Goal: Task Accomplishment & Management: Complete application form

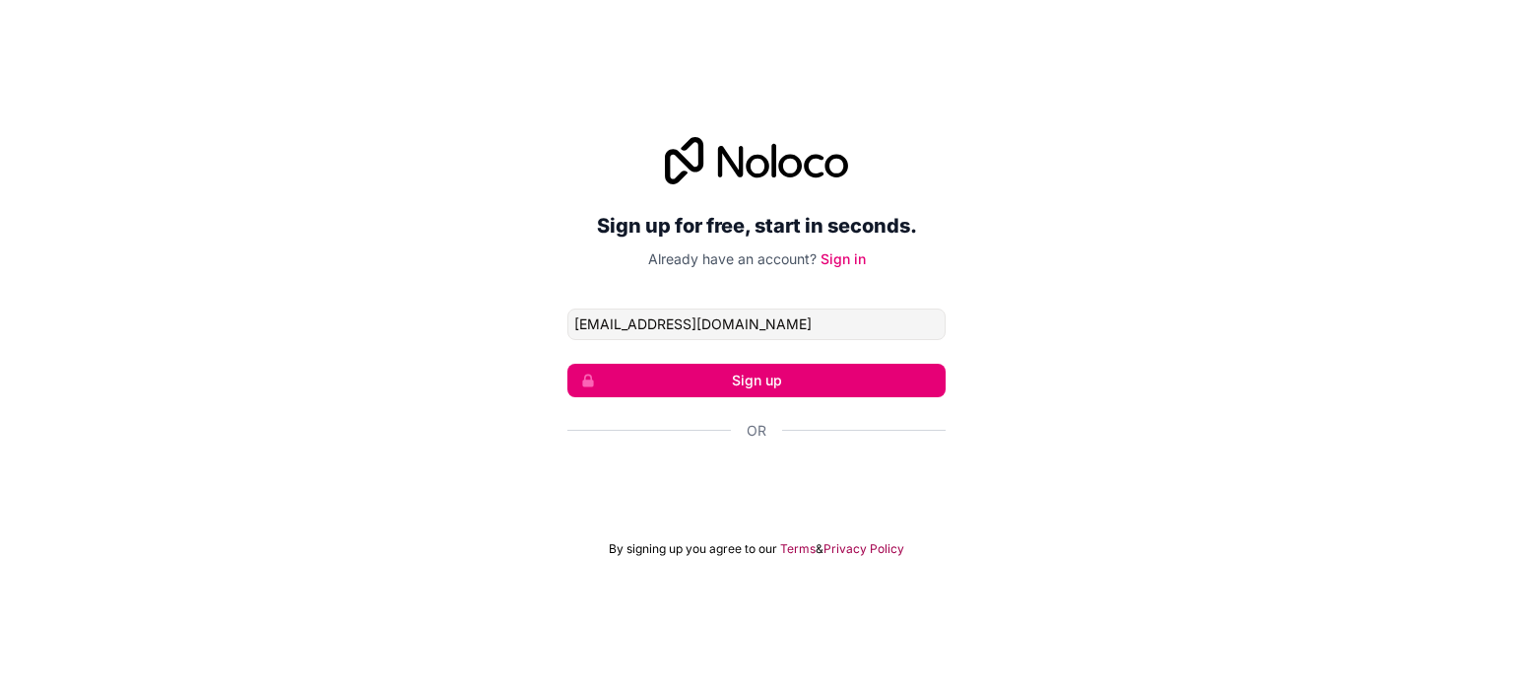
type input "[EMAIL_ADDRESS][DOMAIN_NAME]"
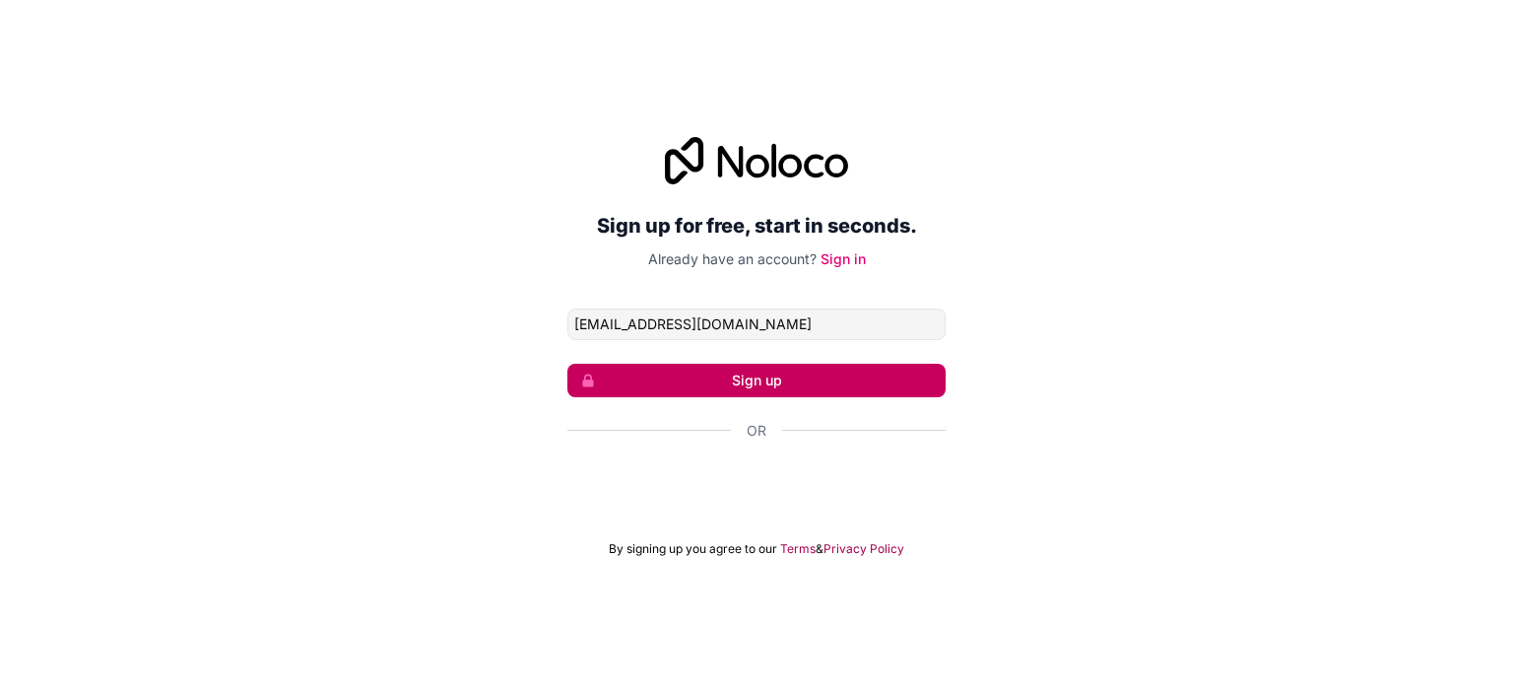
click at [737, 386] on button "Sign up" at bounding box center [757, 381] width 378 height 34
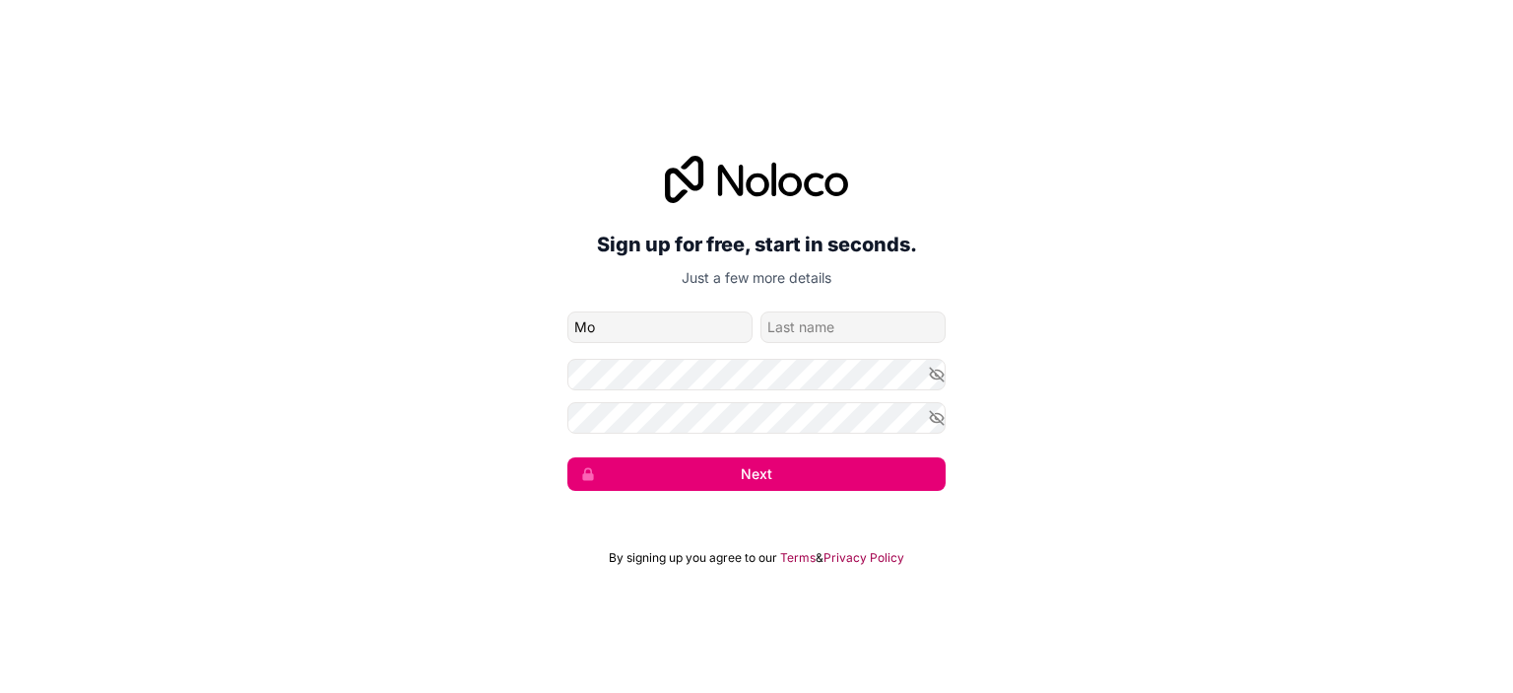
type input "Mo"
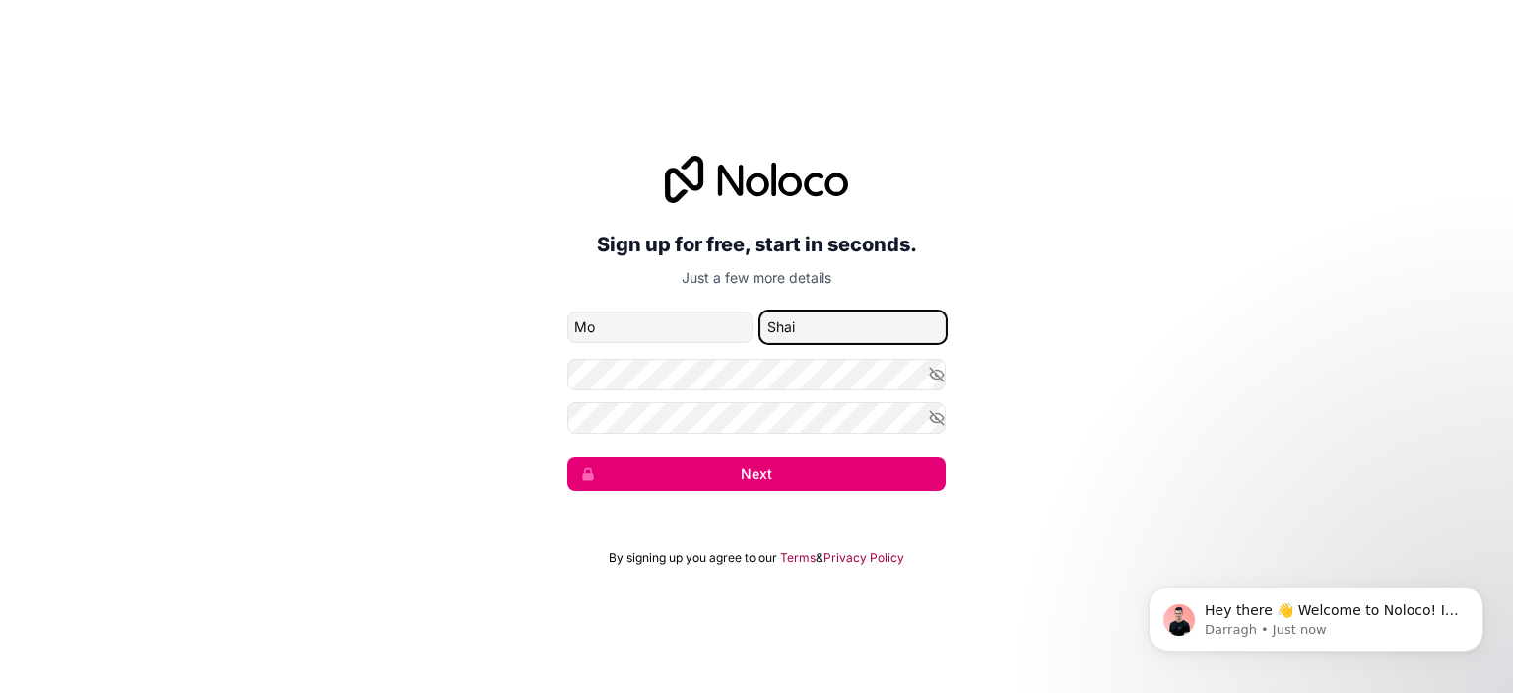
type input "Shai"
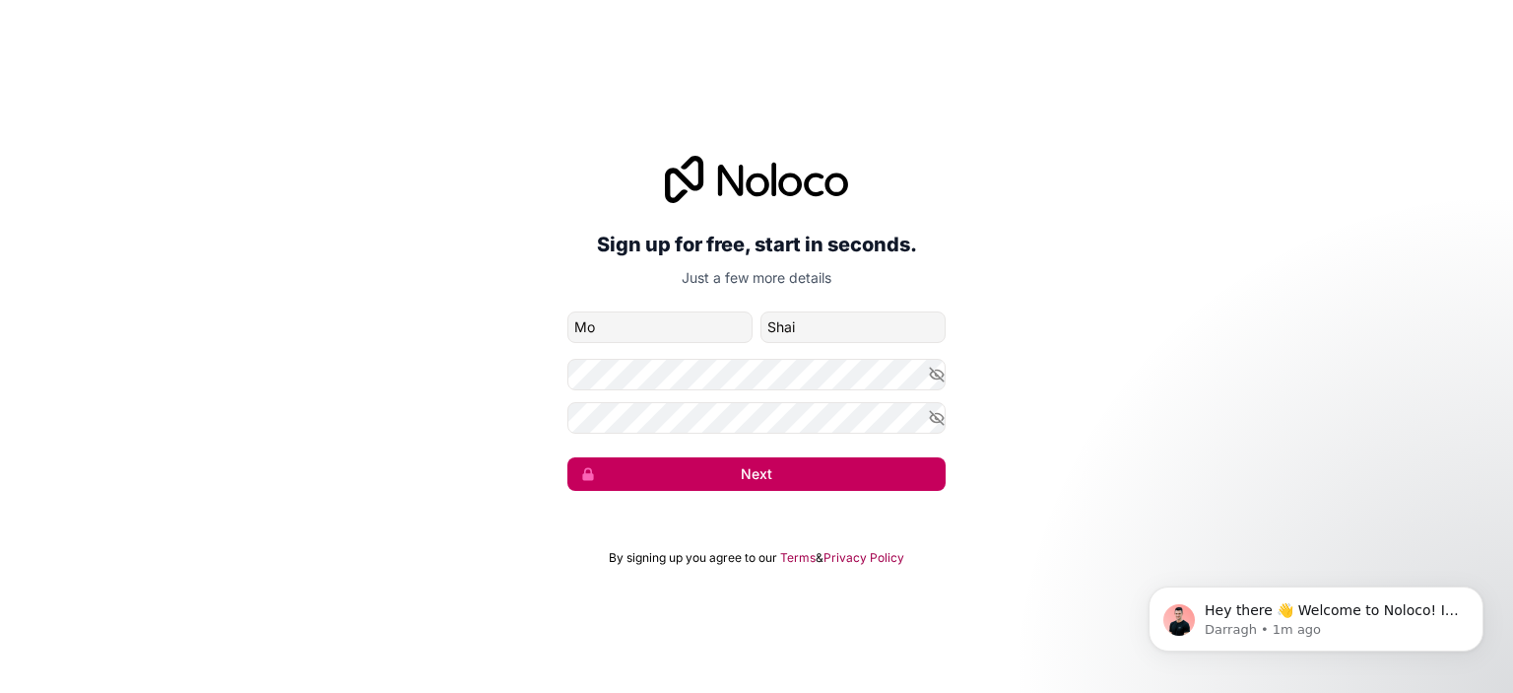
click at [790, 478] on button "Next" at bounding box center [757, 474] width 378 height 34
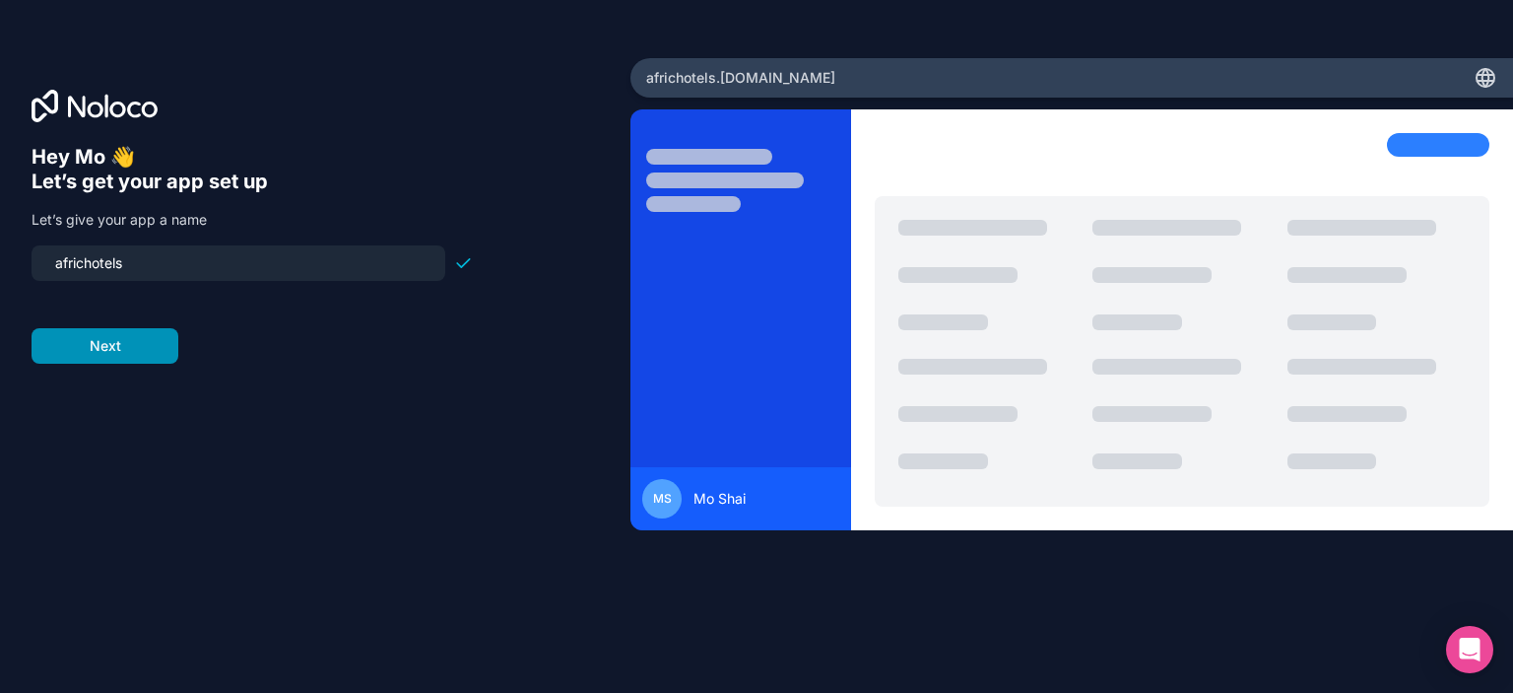
click at [132, 355] on button "Next" at bounding box center [105, 345] width 147 height 35
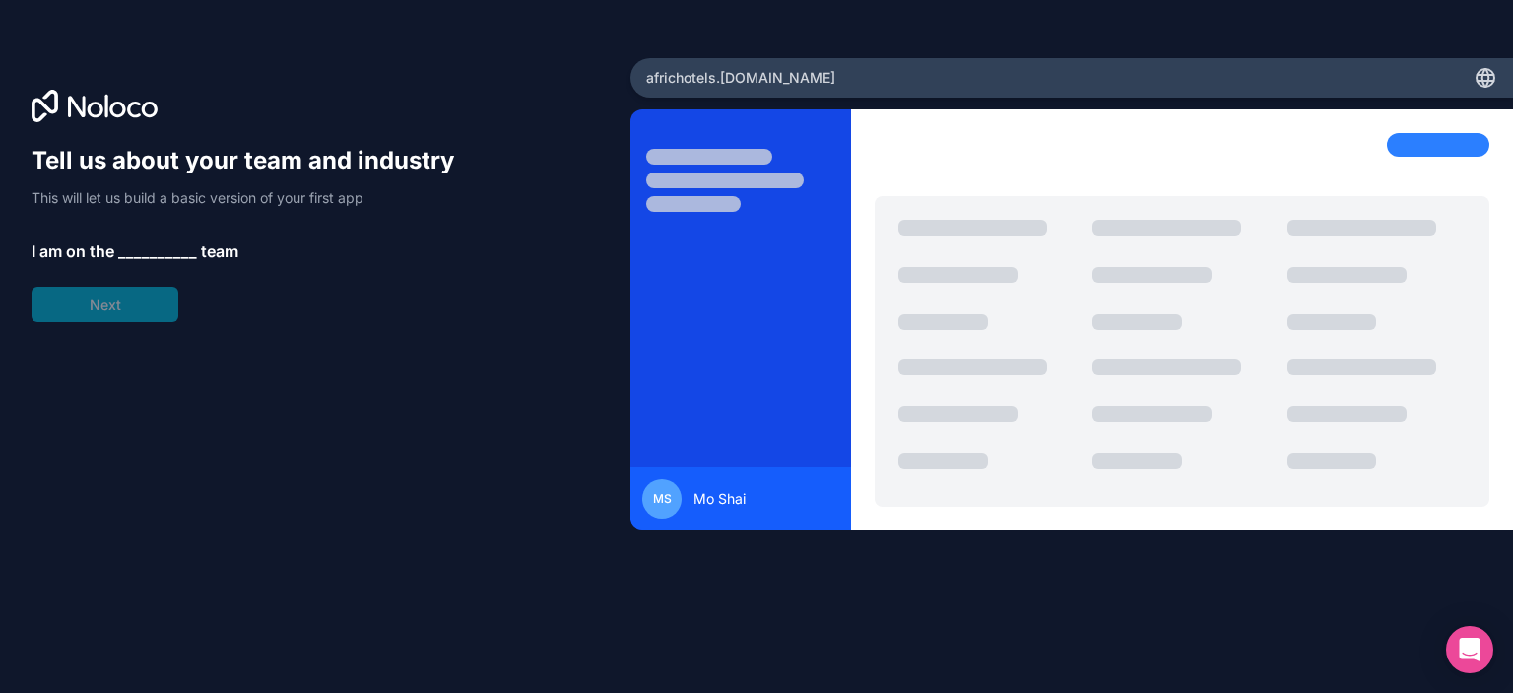
click at [155, 245] on span "__________" at bounding box center [157, 251] width 79 height 24
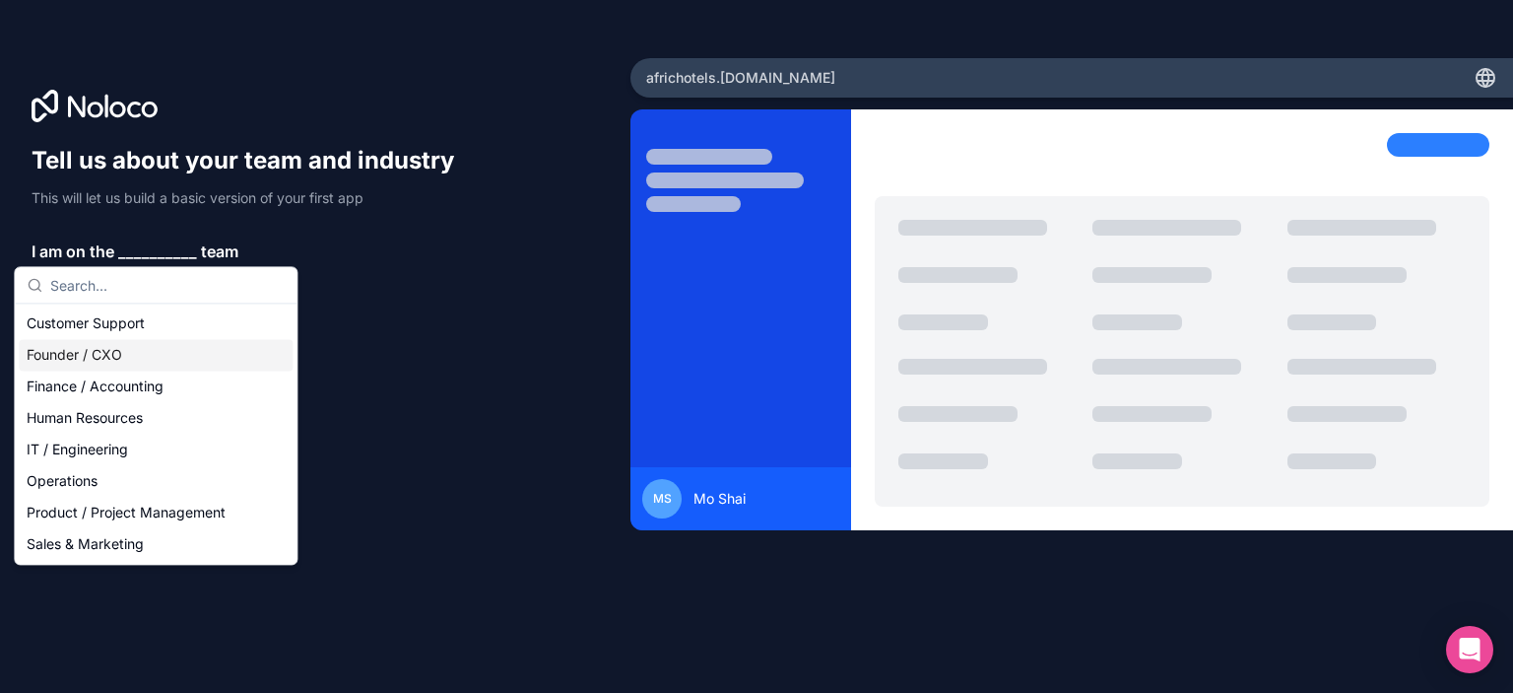
click at [67, 354] on div "Founder / CXO" at bounding box center [156, 355] width 274 height 32
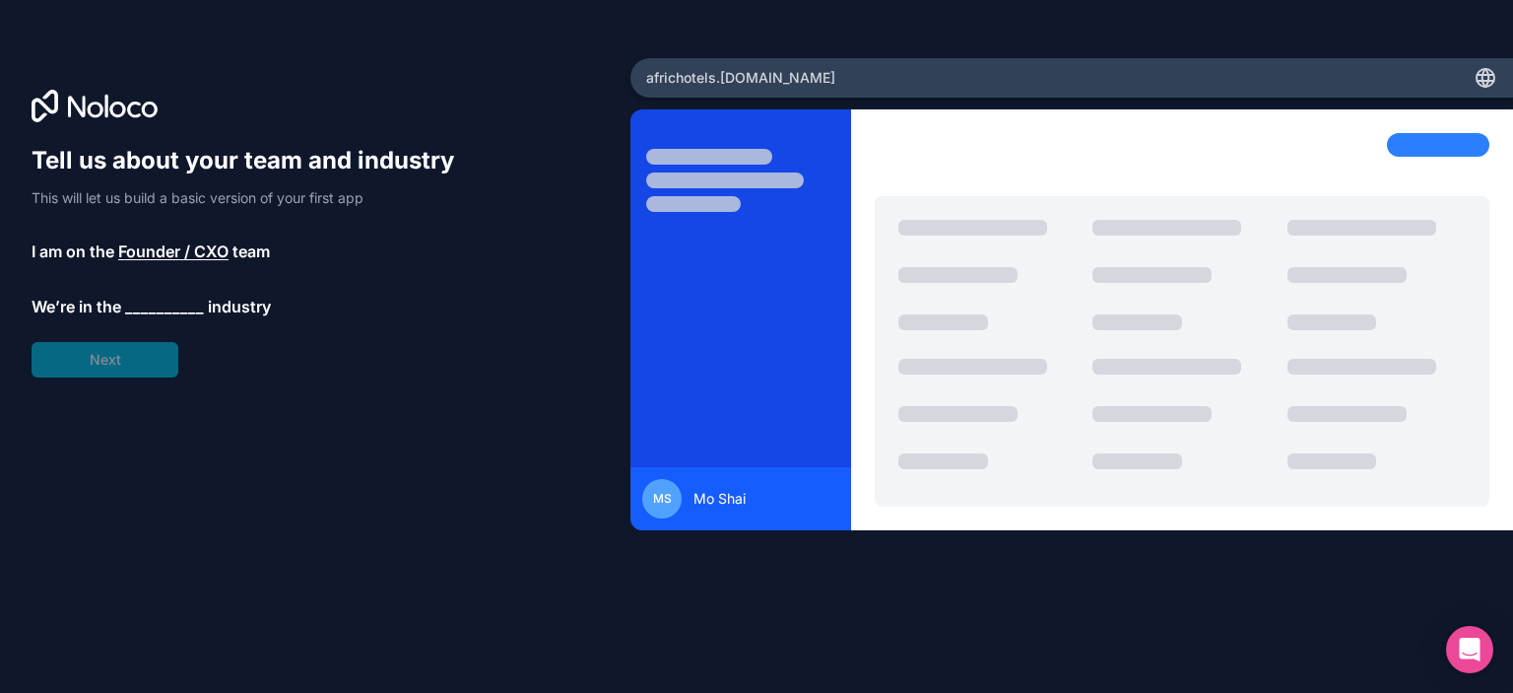
click at [173, 302] on span "__________" at bounding box center [164, 307] width 79 height 24
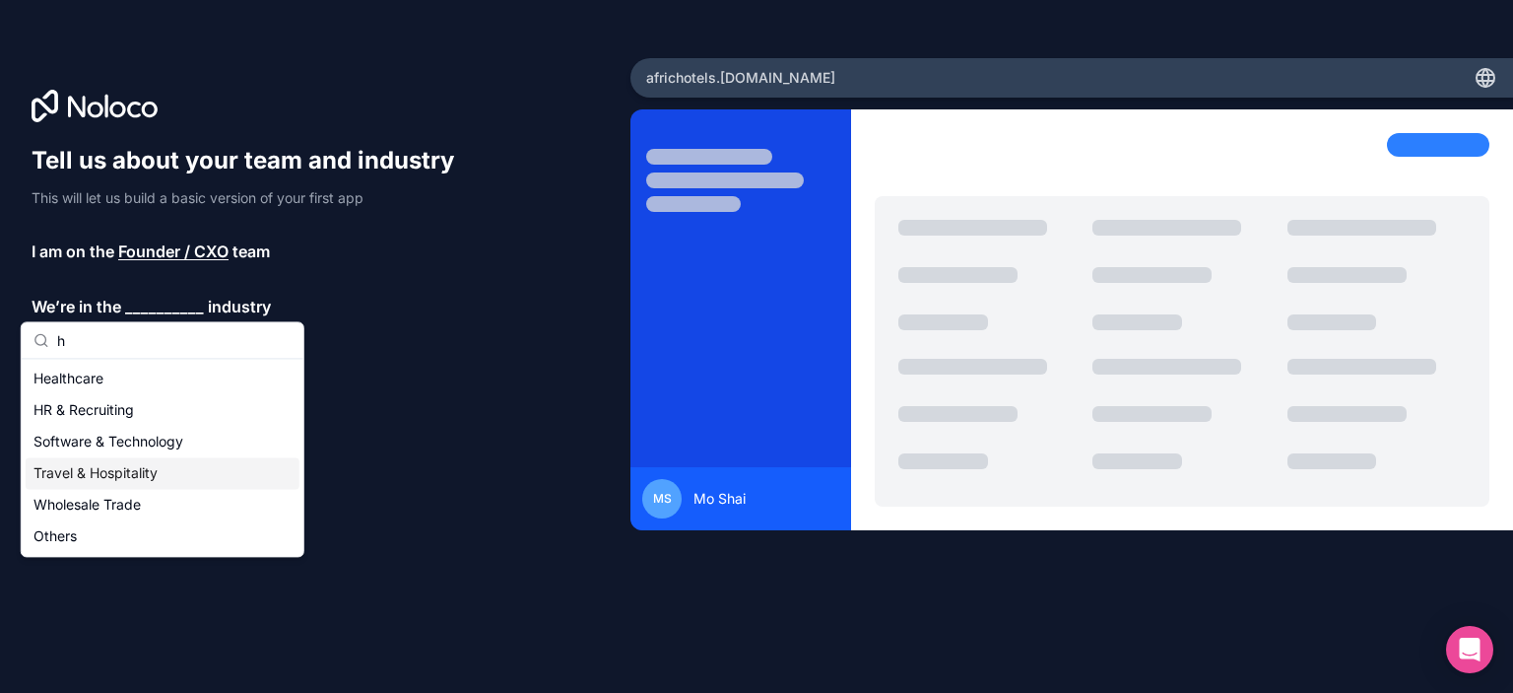
type input "h"
click at [146, 479] on div "Travel & Hospitality" at bounding box center [163, 473] width 274 height 32
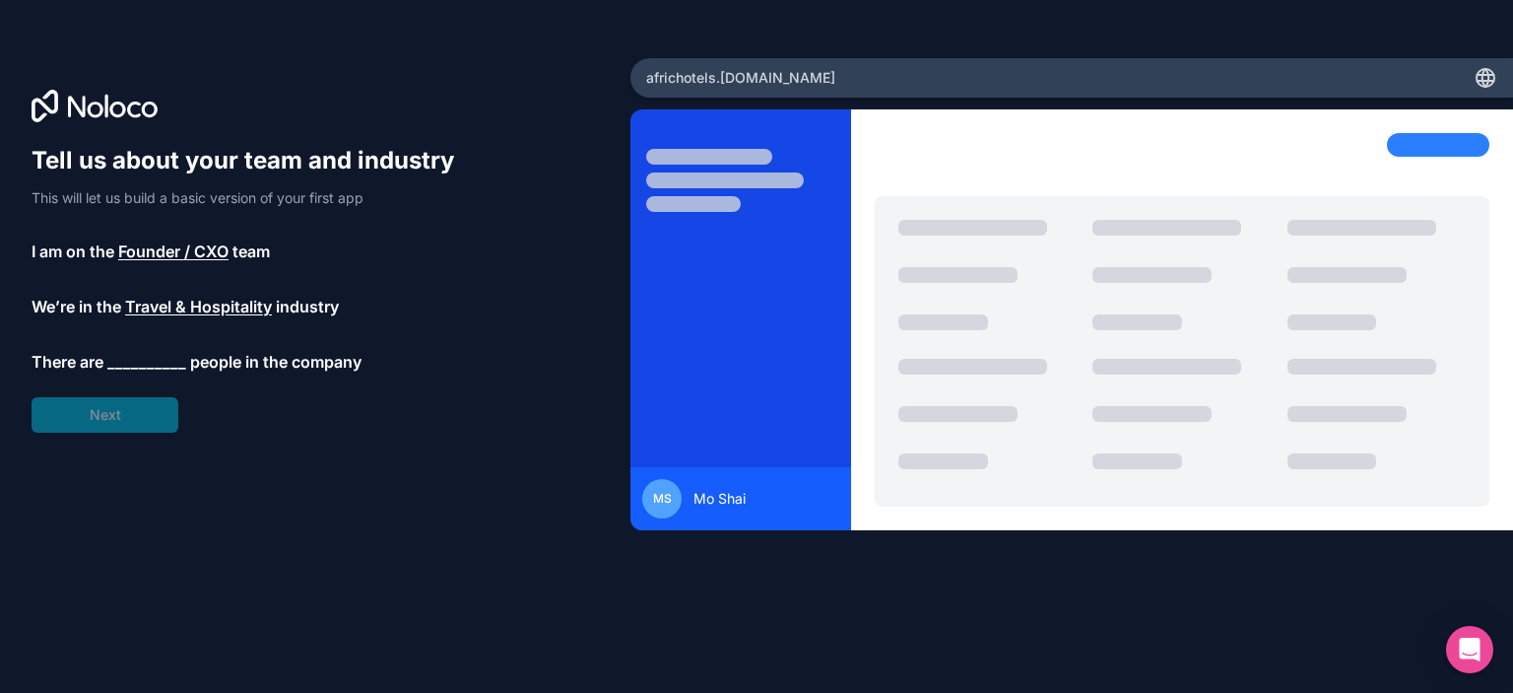
click at [142, 362] on span "__________" at bounding box center [146, 362] width 79 height 24
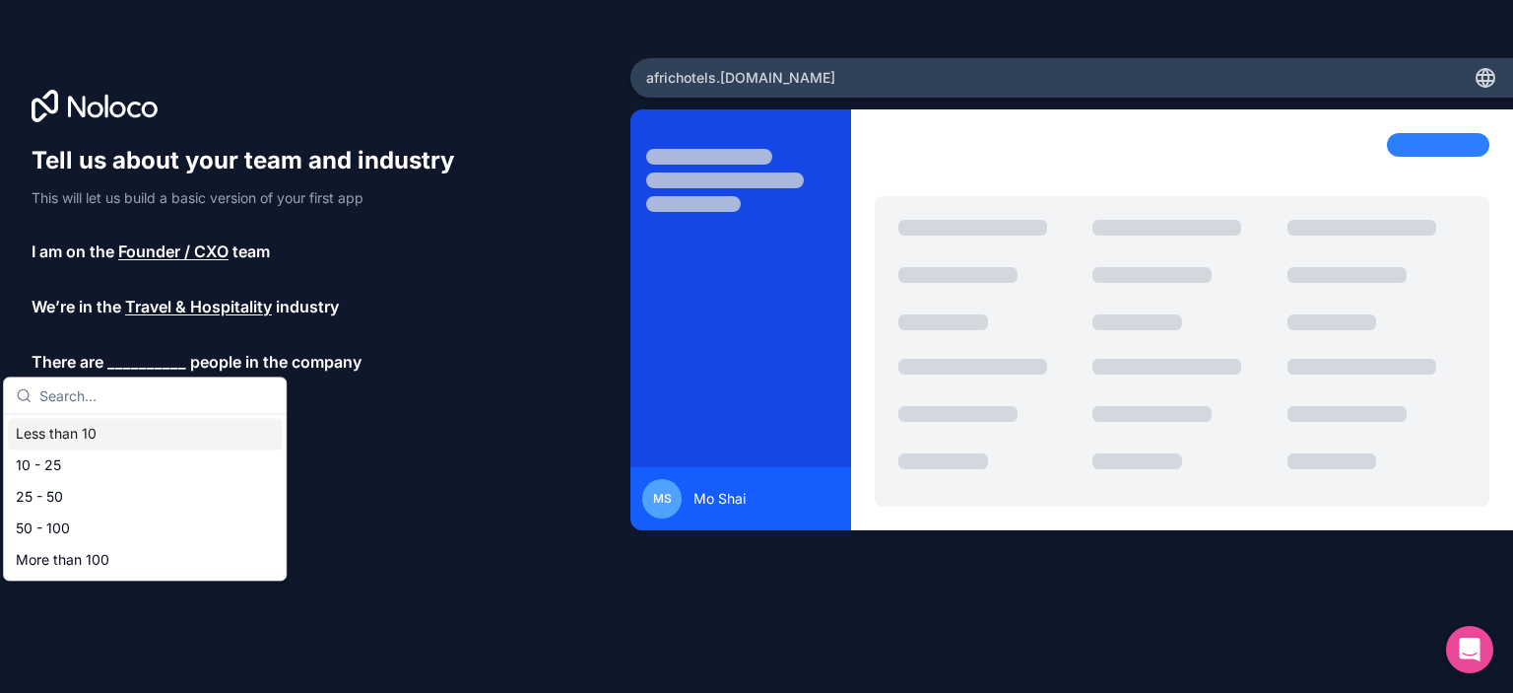
click at [99, 439] on div "Less than 10" at bounding box center [145, 434] width 274 height 32
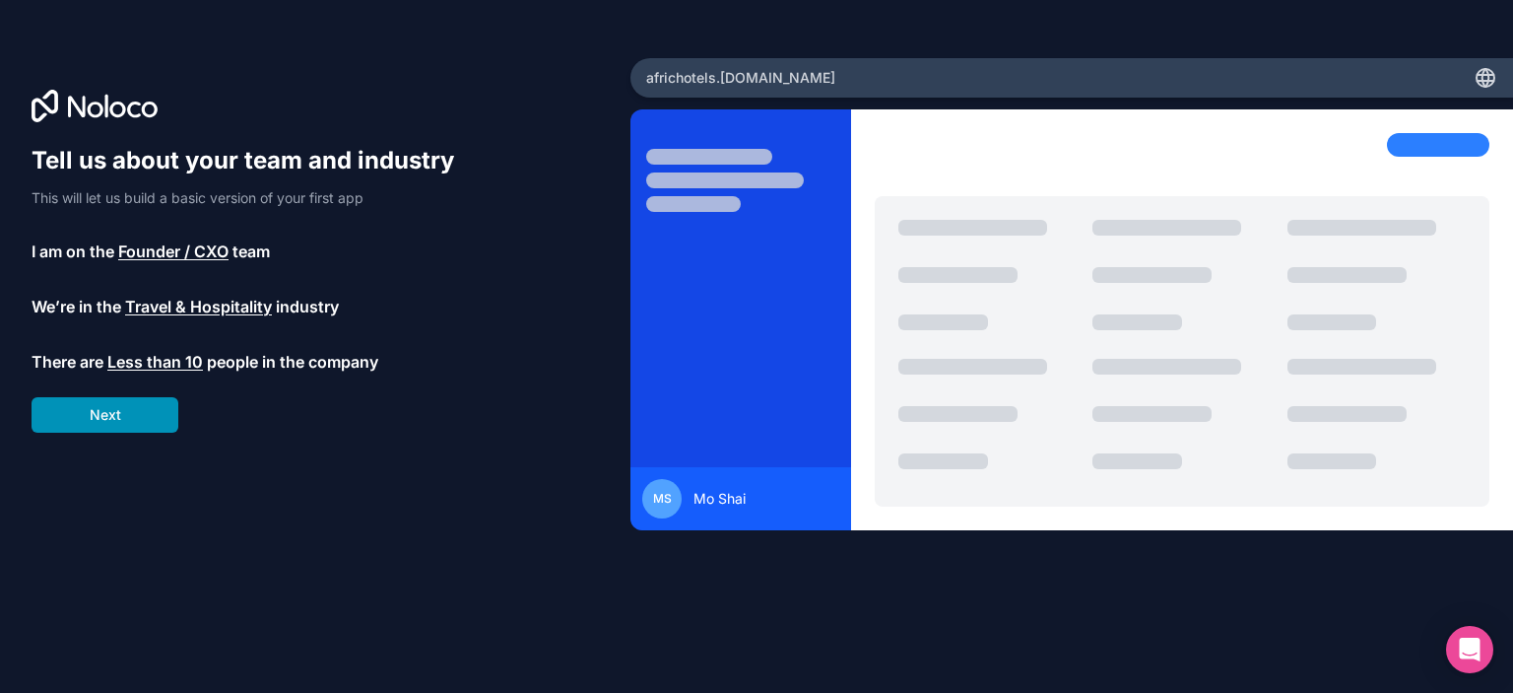
click at [106, 430] on button "Next" at bounding box center [105, 414] width 147 height 35
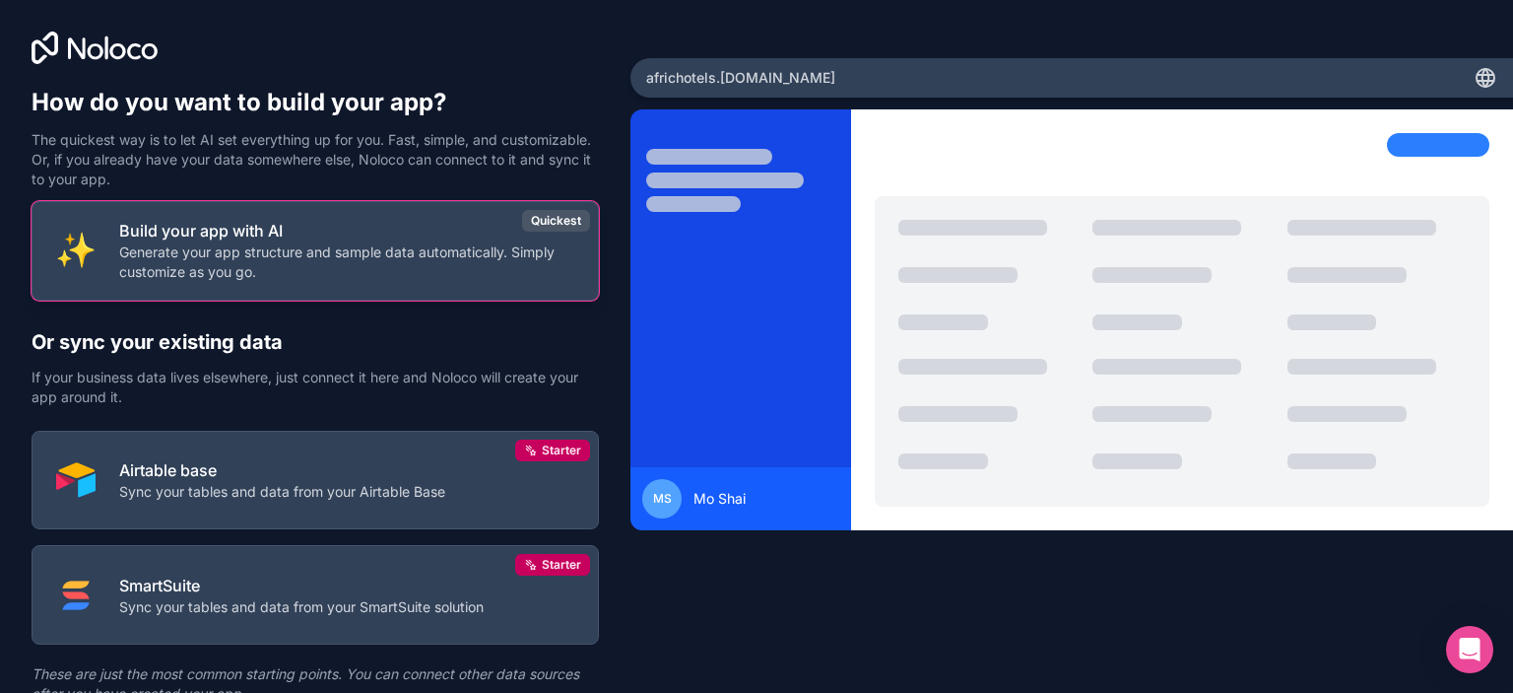
click at [505, 252] on p "Generate your app structure and sample data automatically. Simply customize as …" at bounding box center [346, 261] width 455 height 39
click at [560, 223] on div "Quickest" at bounding box center [556, 221] width 68 height 22
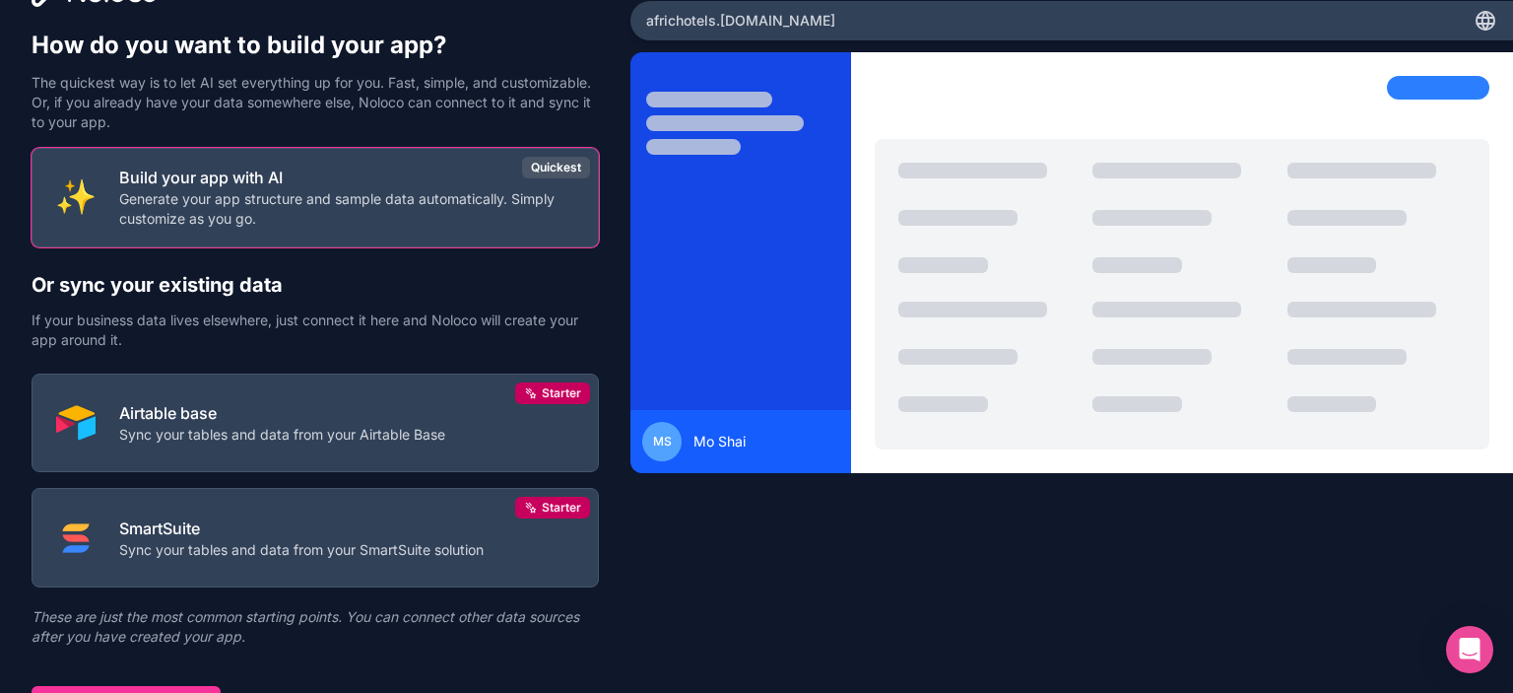
scroll to position [84, 0]
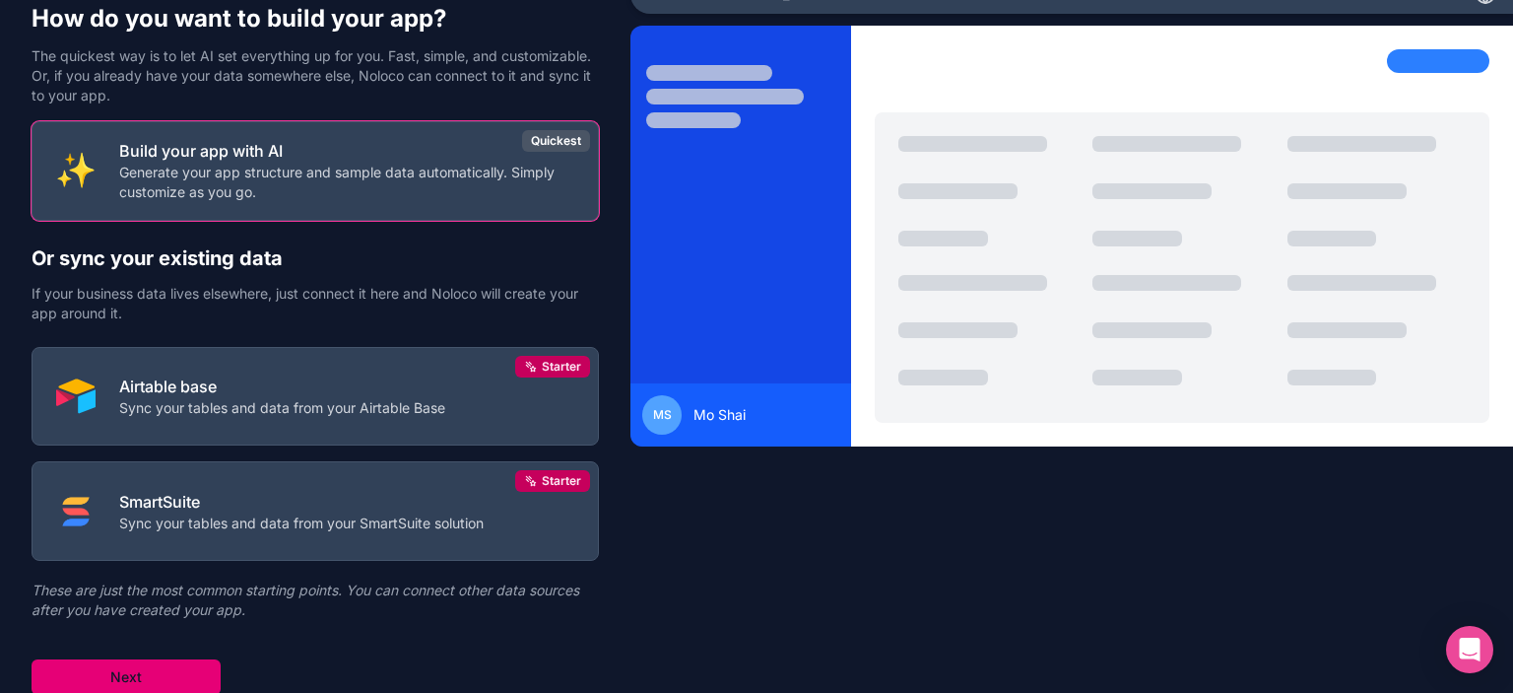
click at [138, 664] on button "Next" at bounding box center [126, 676] width 189 height 35
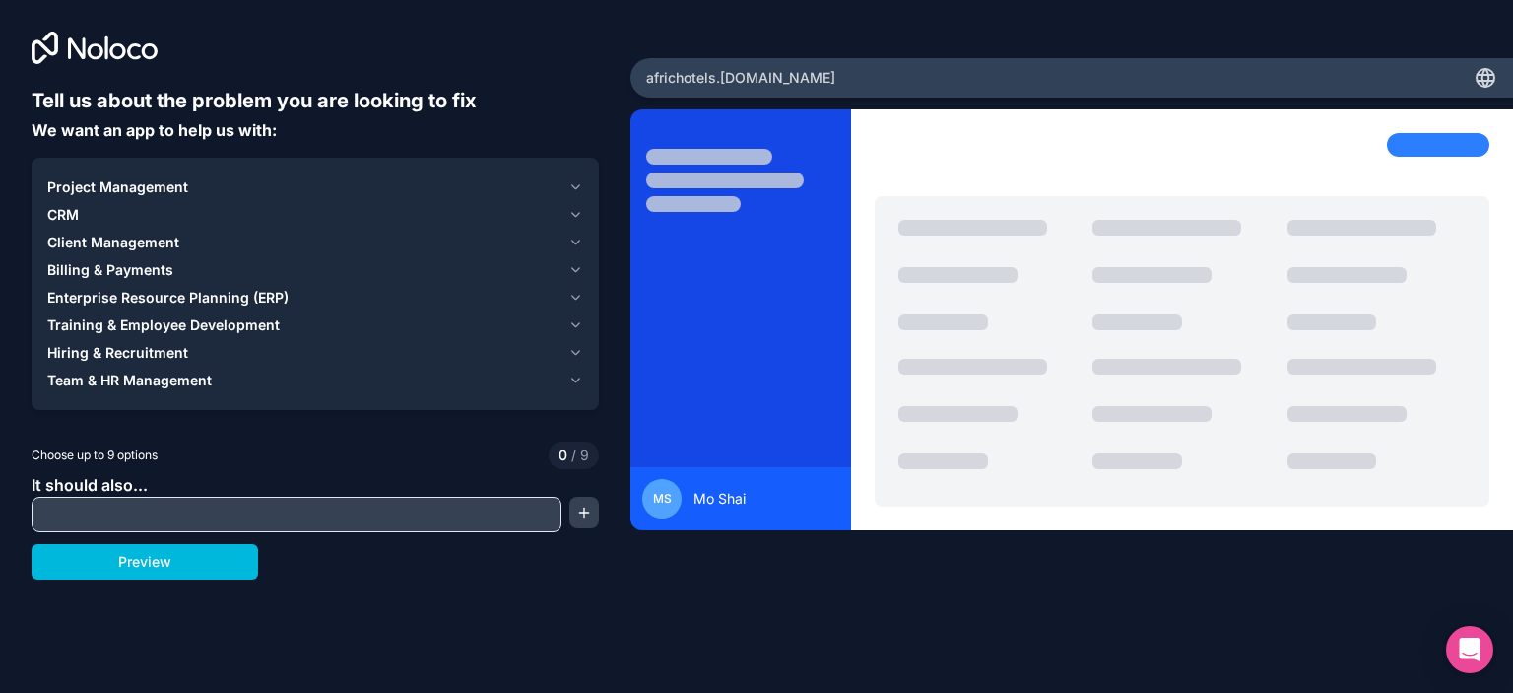
click at [571, 187] on icon "button" at bounding box center [576, 187] width 15 height 16
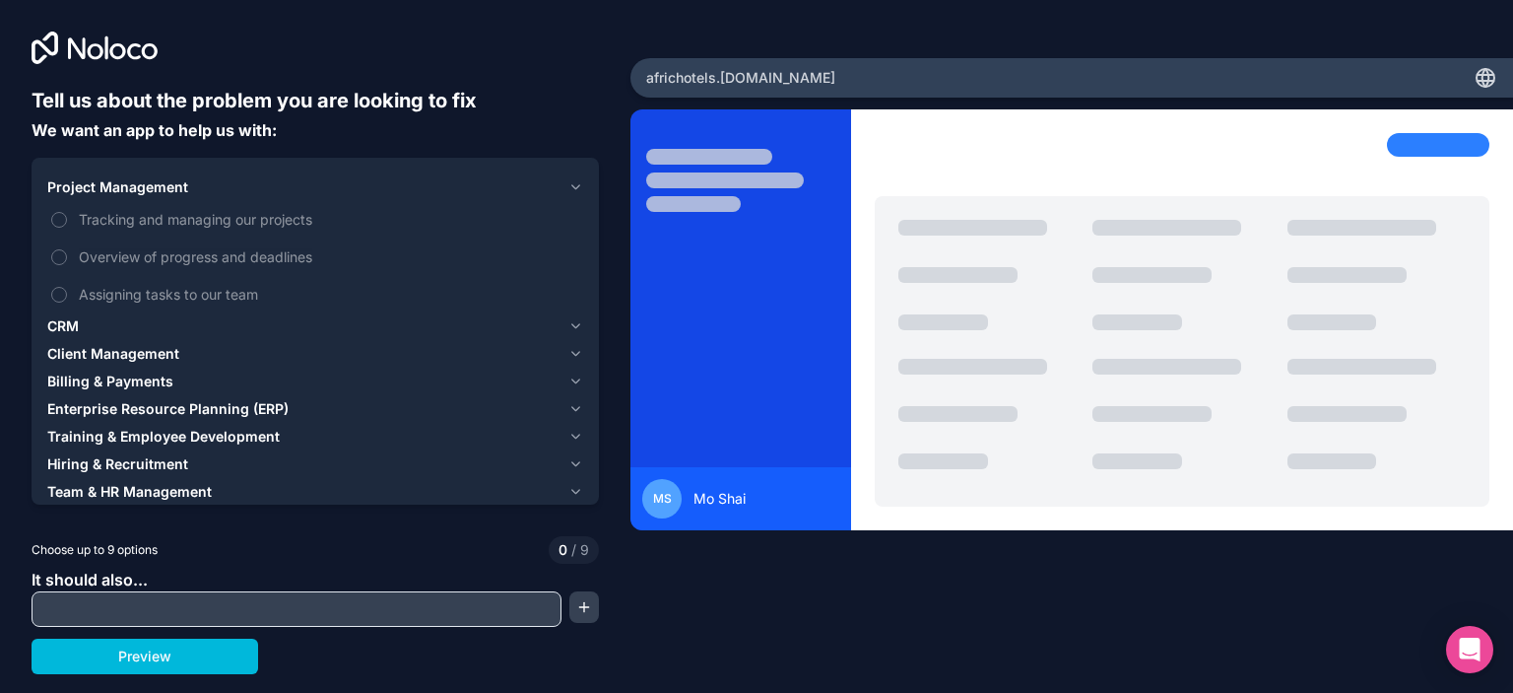
click at [571, 187] on icon "button" at bounding box center [576, 187] width 15 height 16
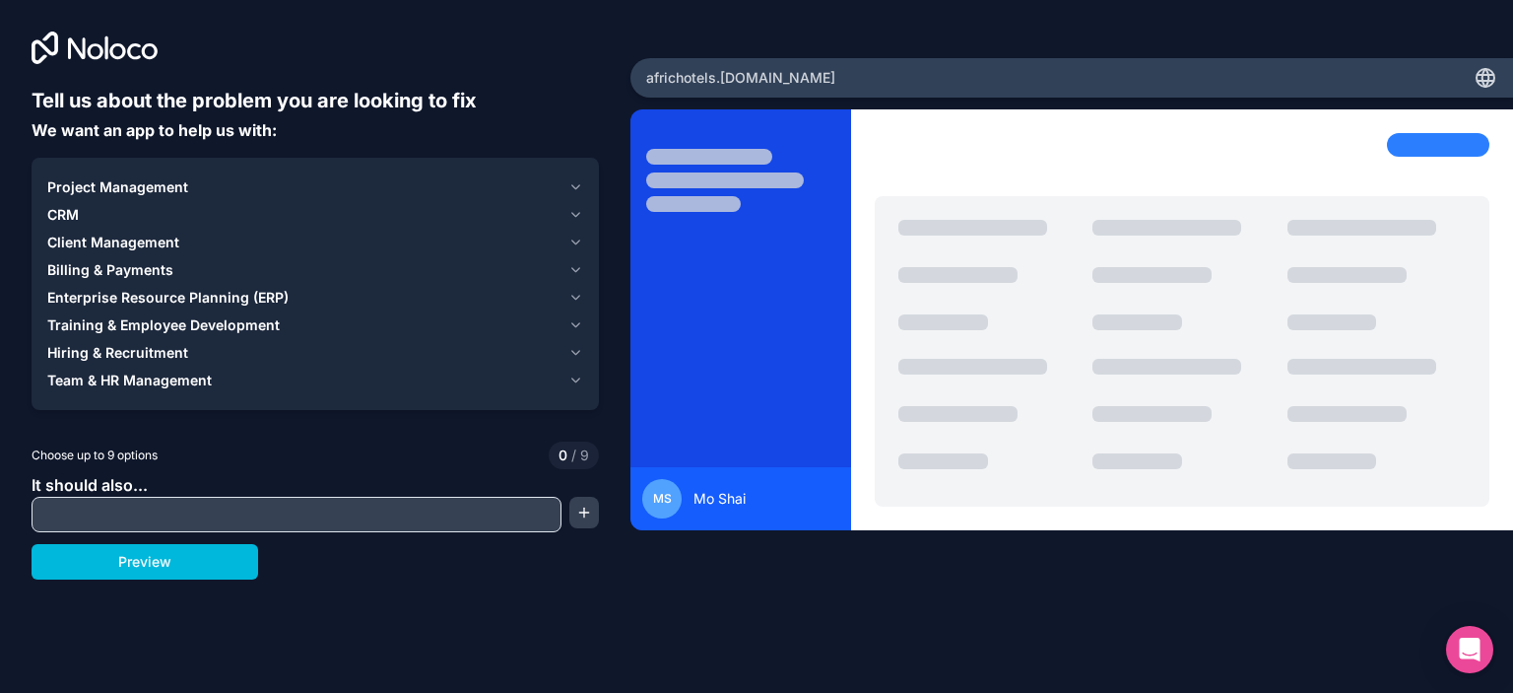
click at [572, 213] on icon "button" at bounding box center [576, 215] width 8 height 4
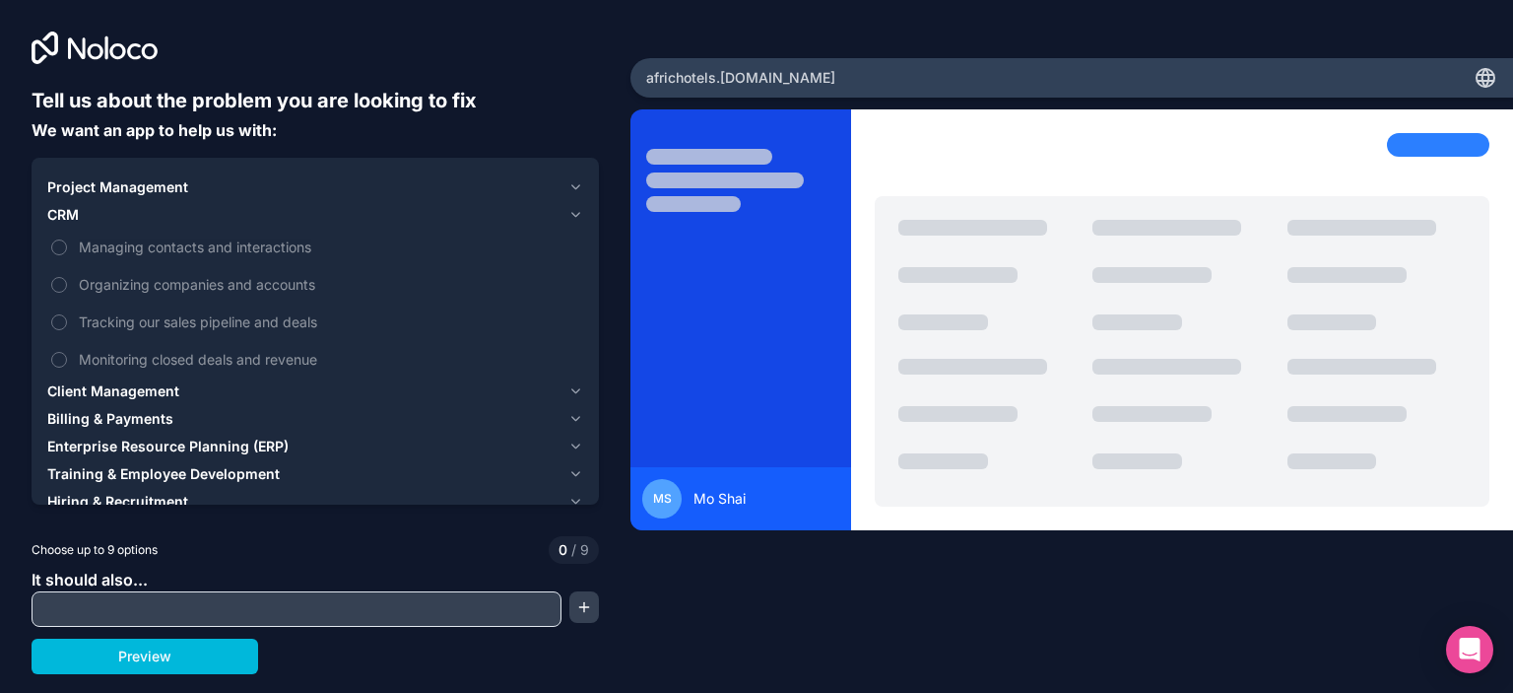
click at [572, 213] on icon "button" at bounding box center [576, 215] width 8 height 4
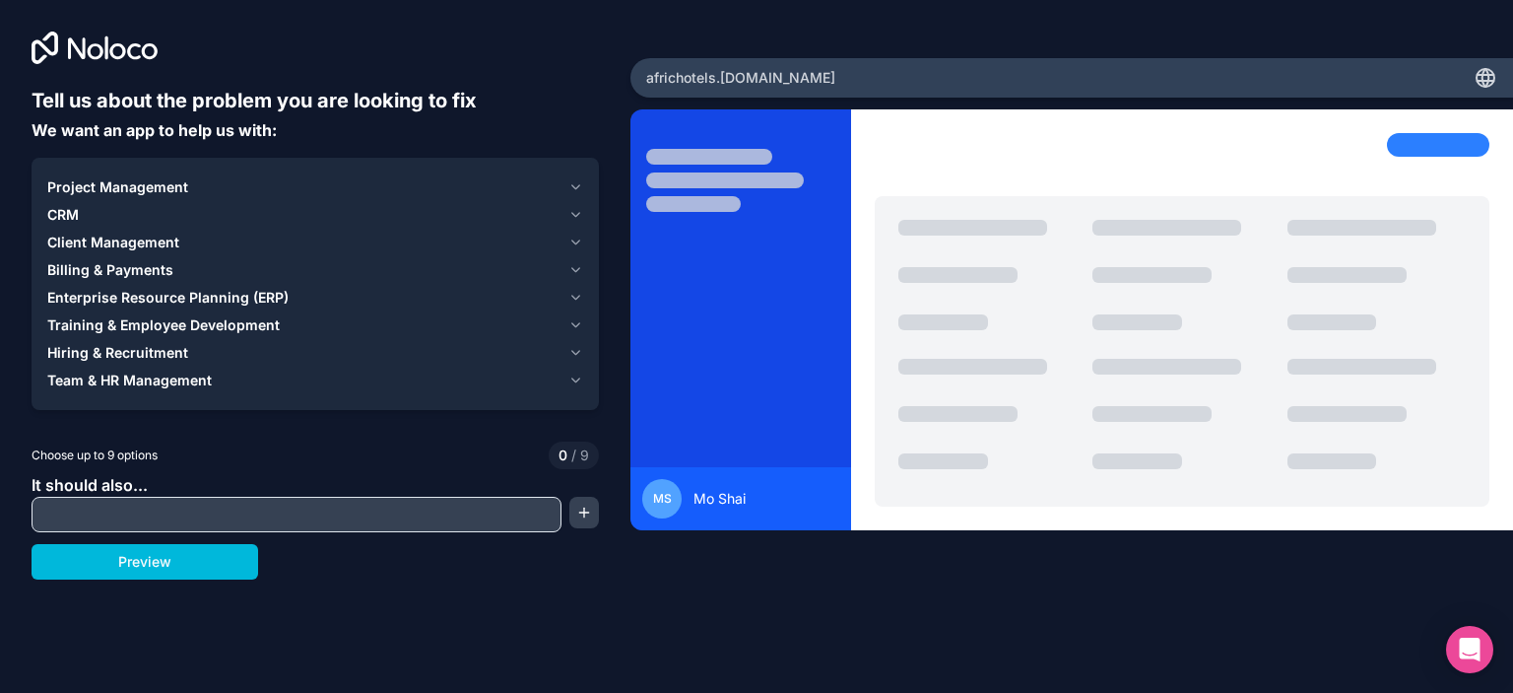
click at [578, 245] on icon "button" at bounding box center [576, 243] width 15 height 16
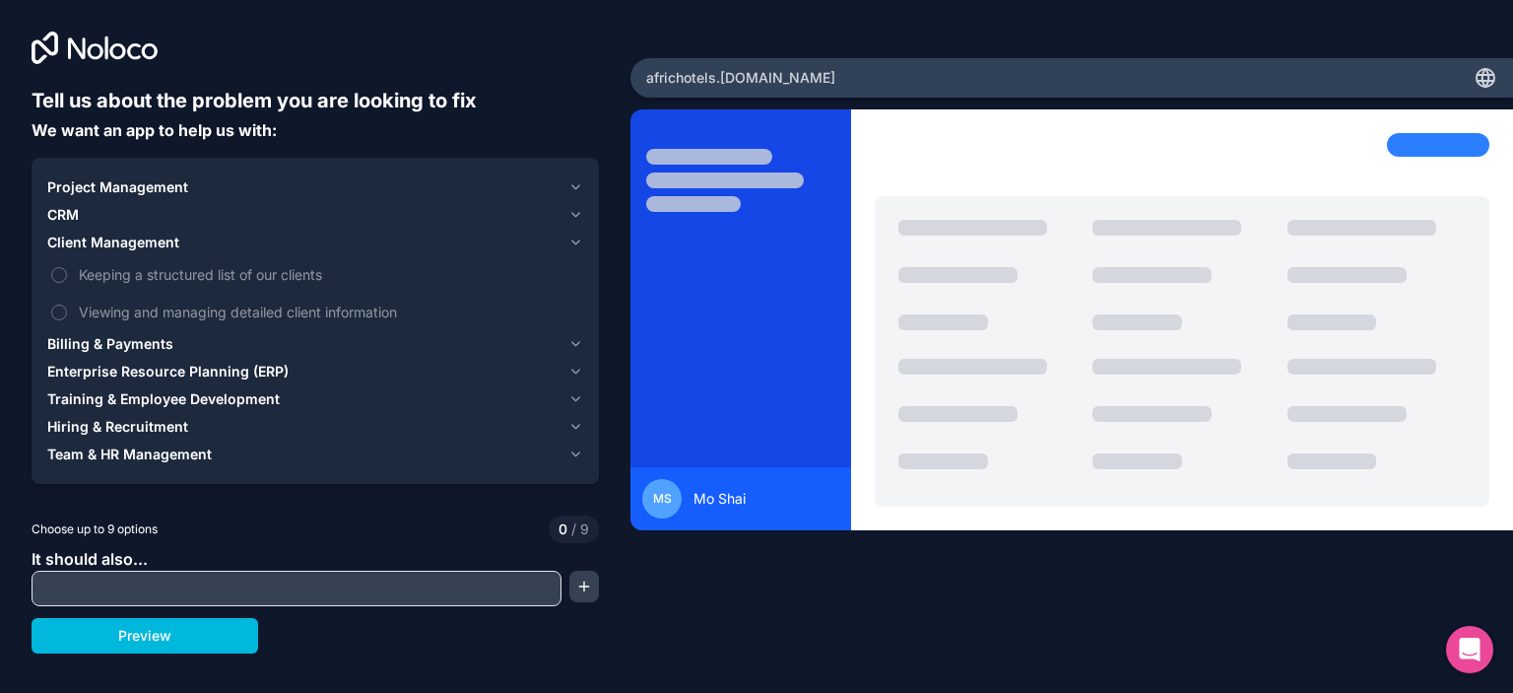
click at [578, 245] on icon "button" at bounding box center [576, 243] width 15 height 16
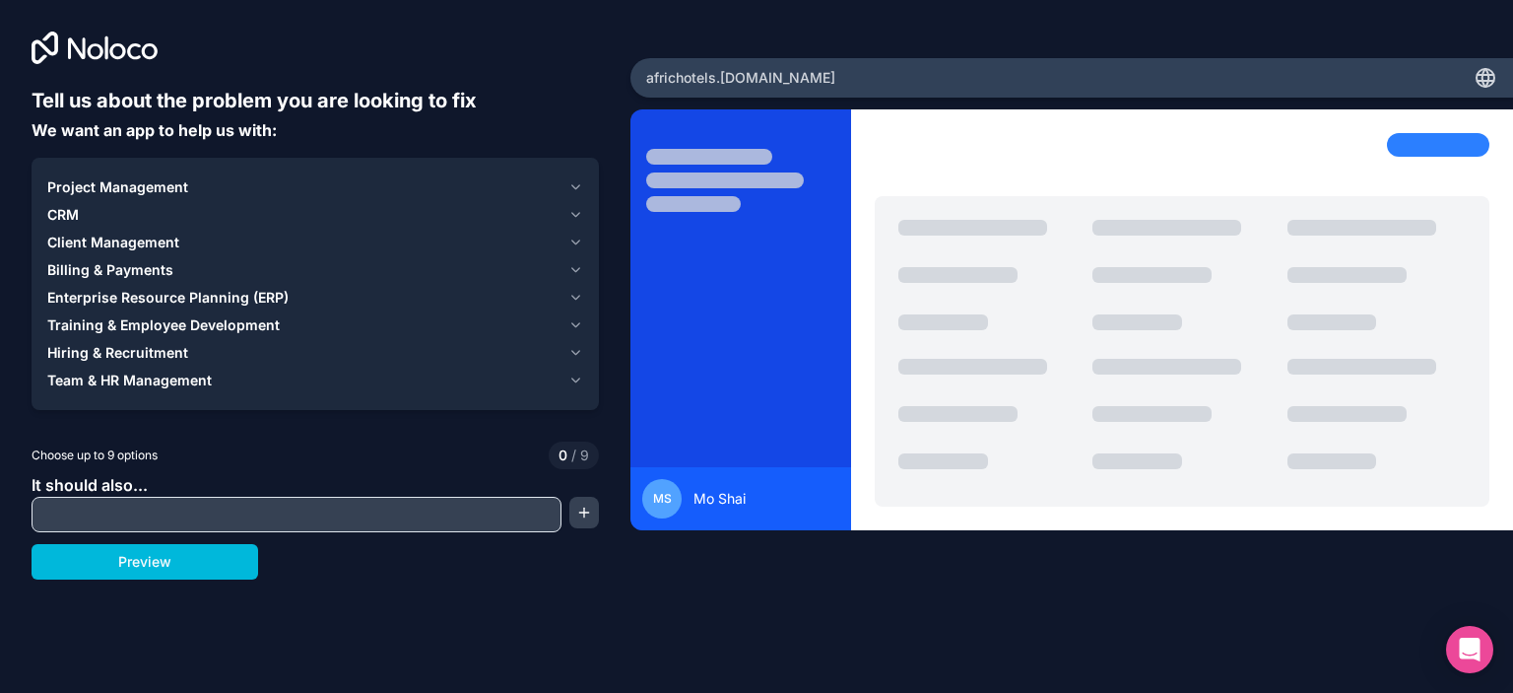
click at [576, 262] on icon "button" at bounding box center [576, 270] width 15 height 16
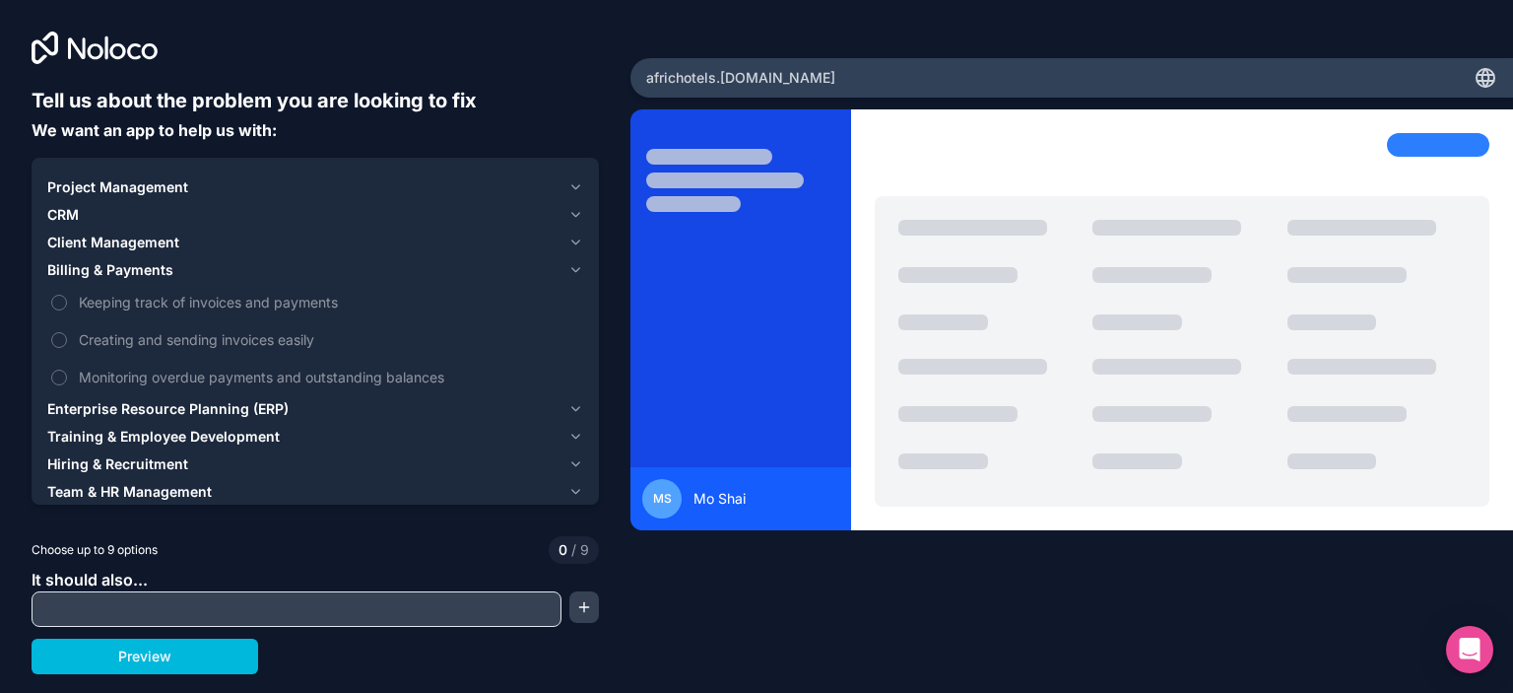
click at [576, 262] on icon "button" at bounding box center [576, 270] width 15 height 16
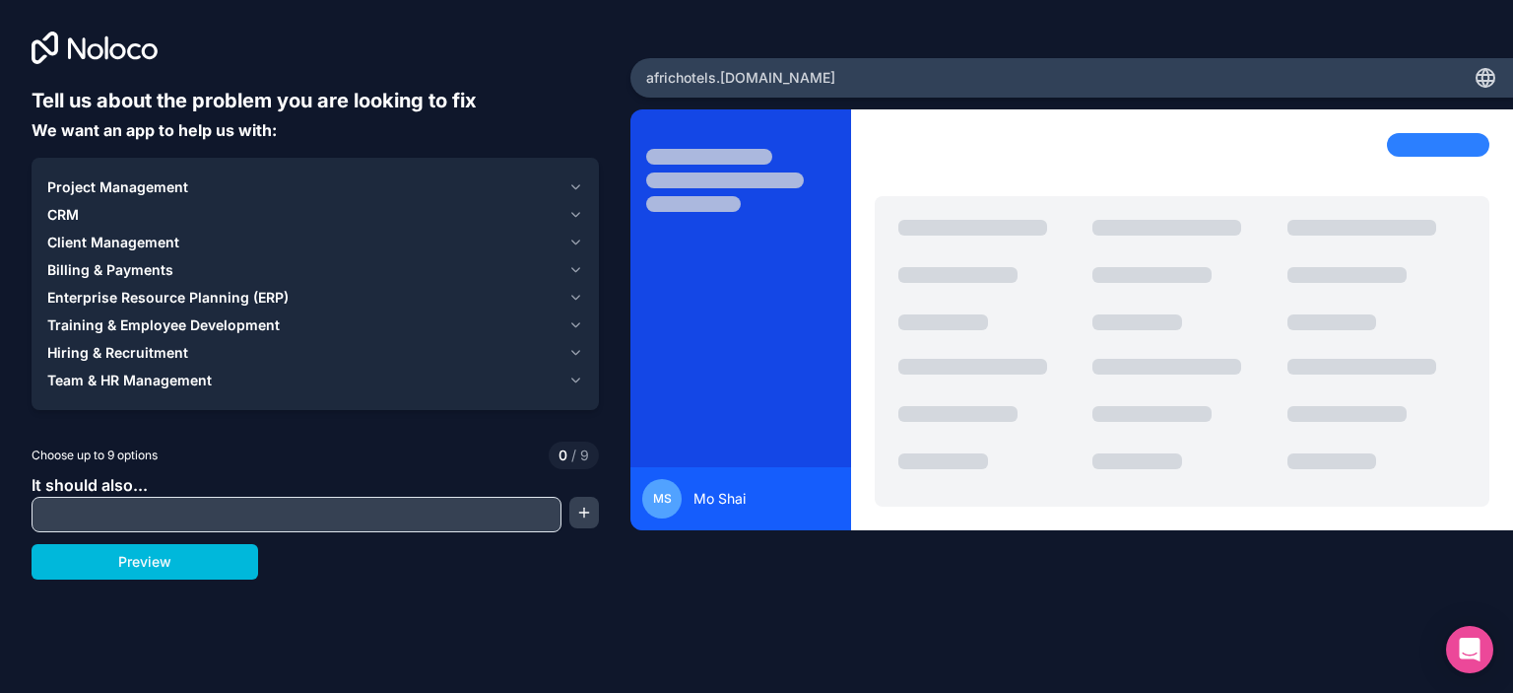
click at [580, 299] on icon "button" at bounding box center [576, 298] width 15 height 16
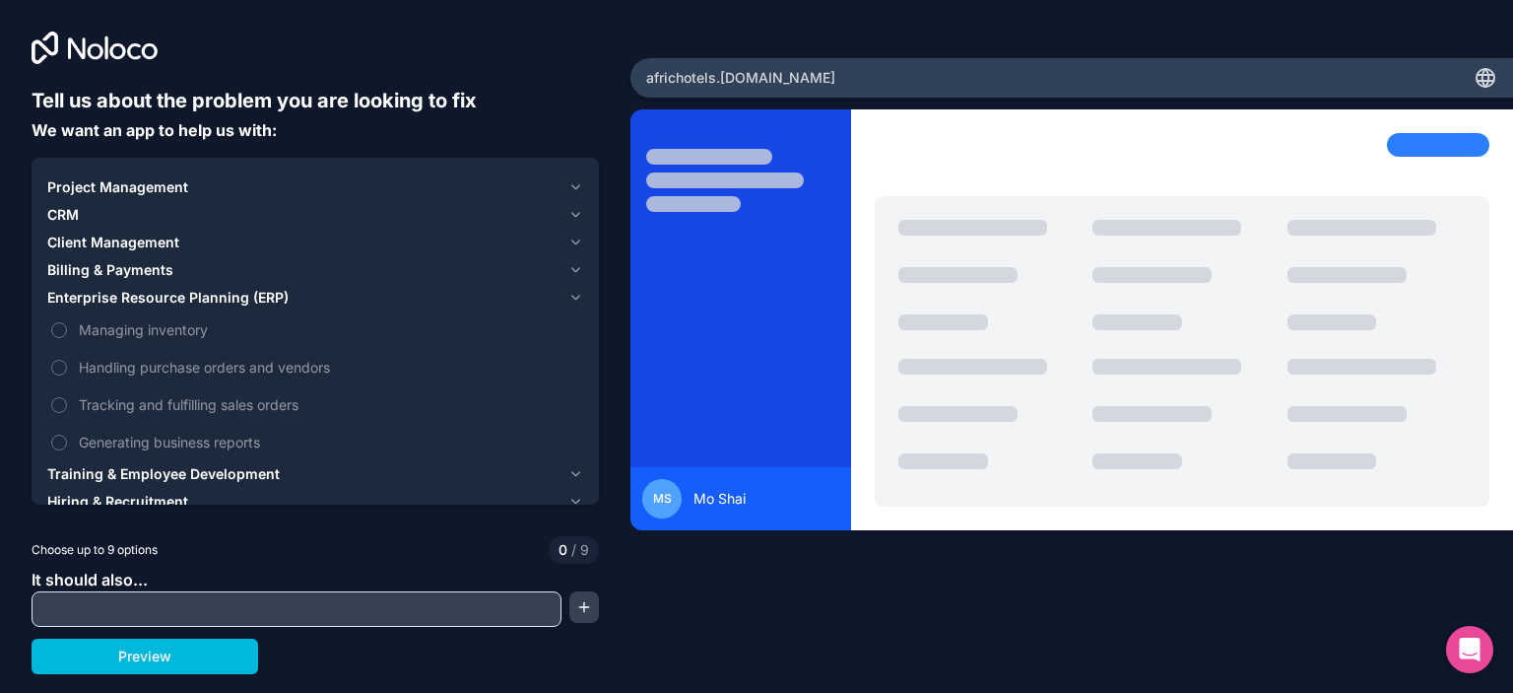
click at [580, 299] on icon "button" at bounding box center [576, 298] width 15 height 16
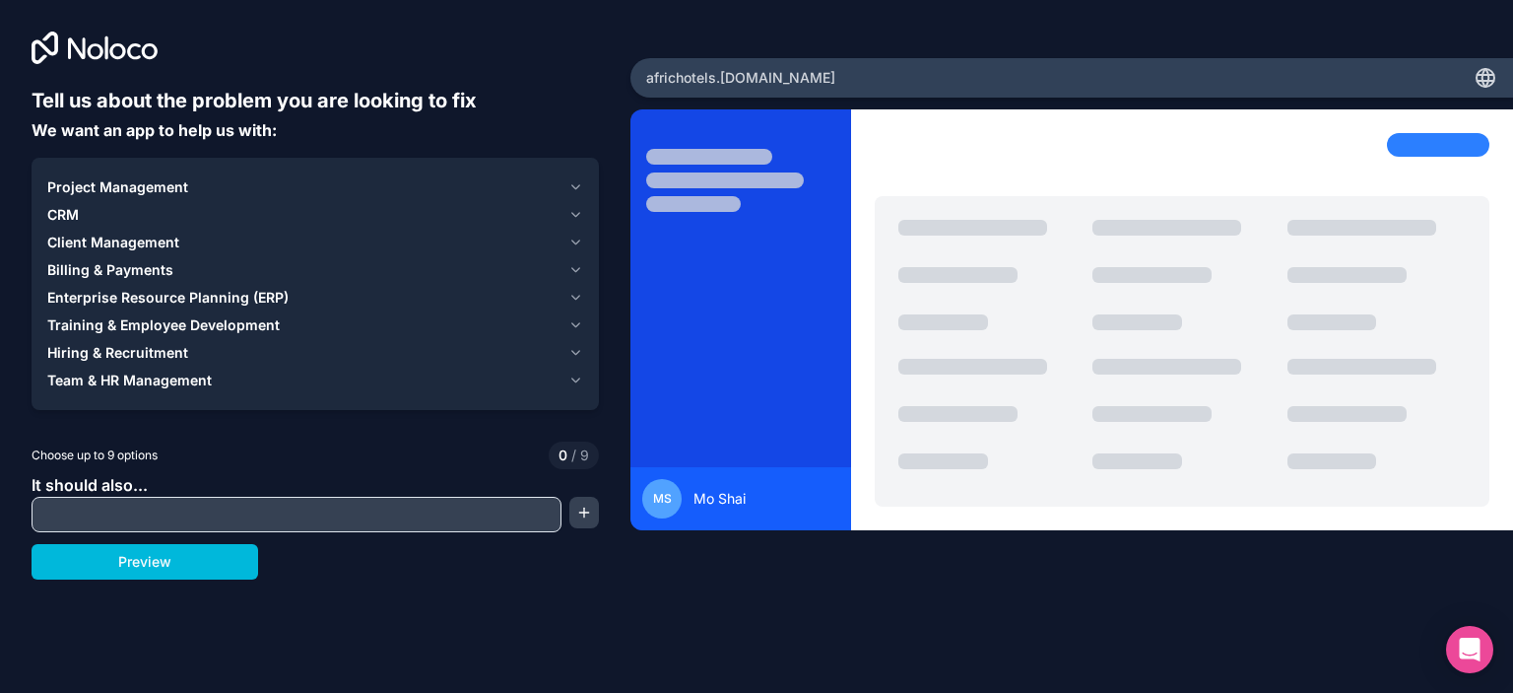
click at [575, 326] on icon "button" at bounding box center [576, 325] width 8 height 4
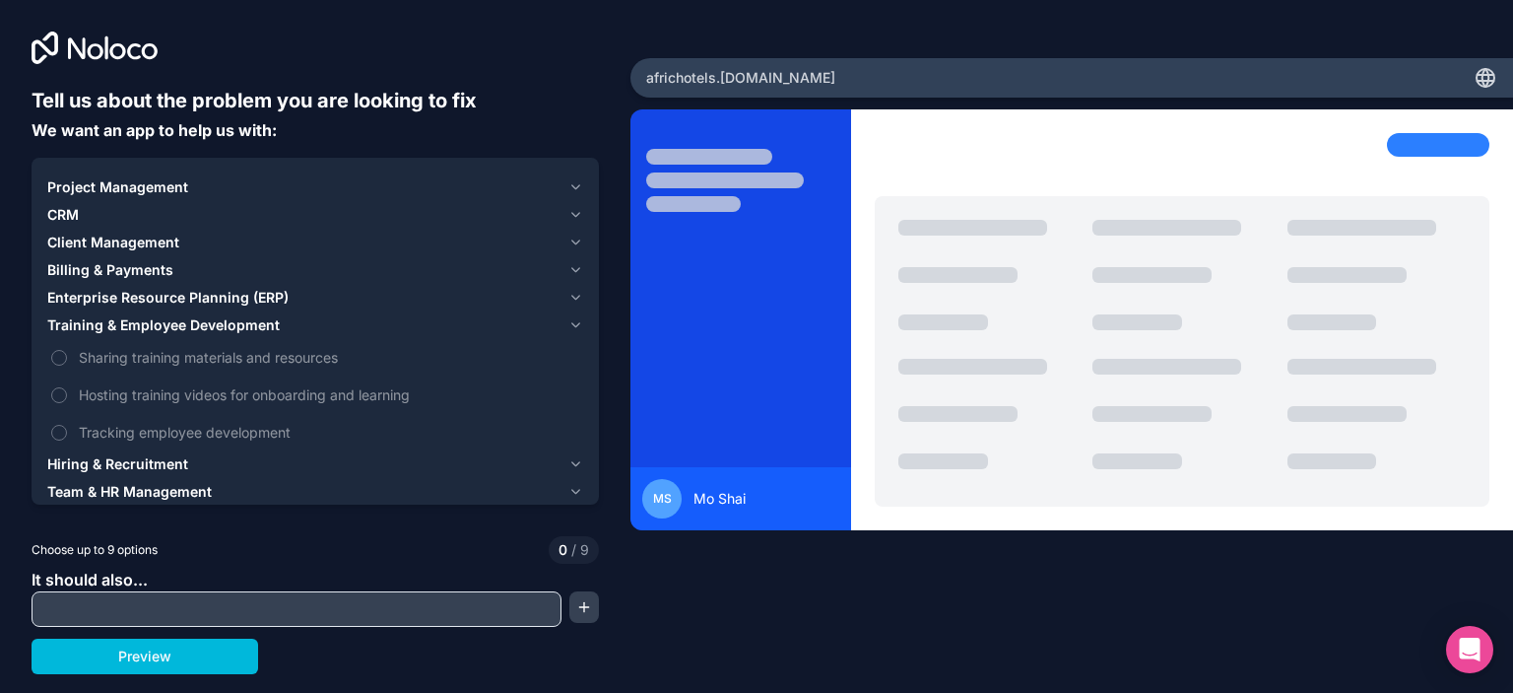
click at [575, 326] on icon "button" at bounding box center [576, 325] width 8 height 4
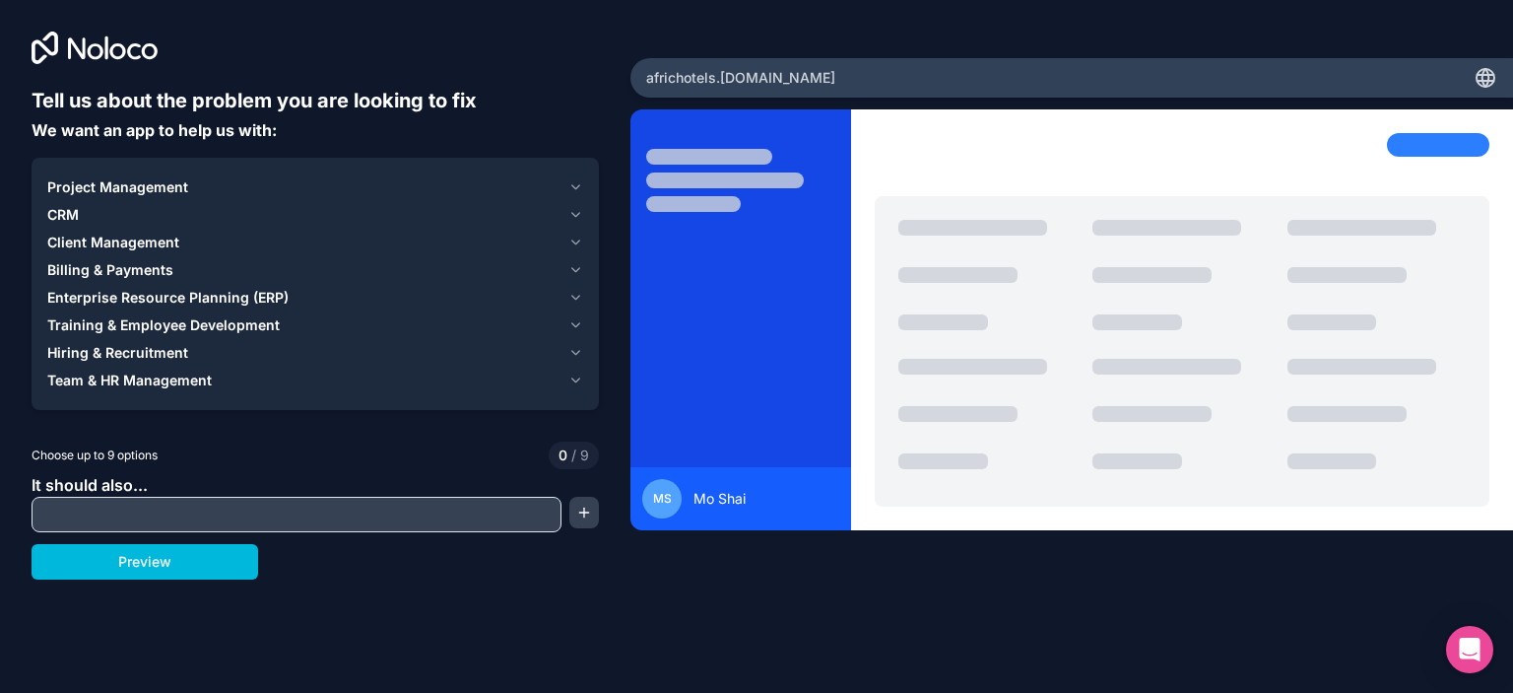
click at [575, 345] on icon "button" at bounding box center [576, 353] width 15 height 16
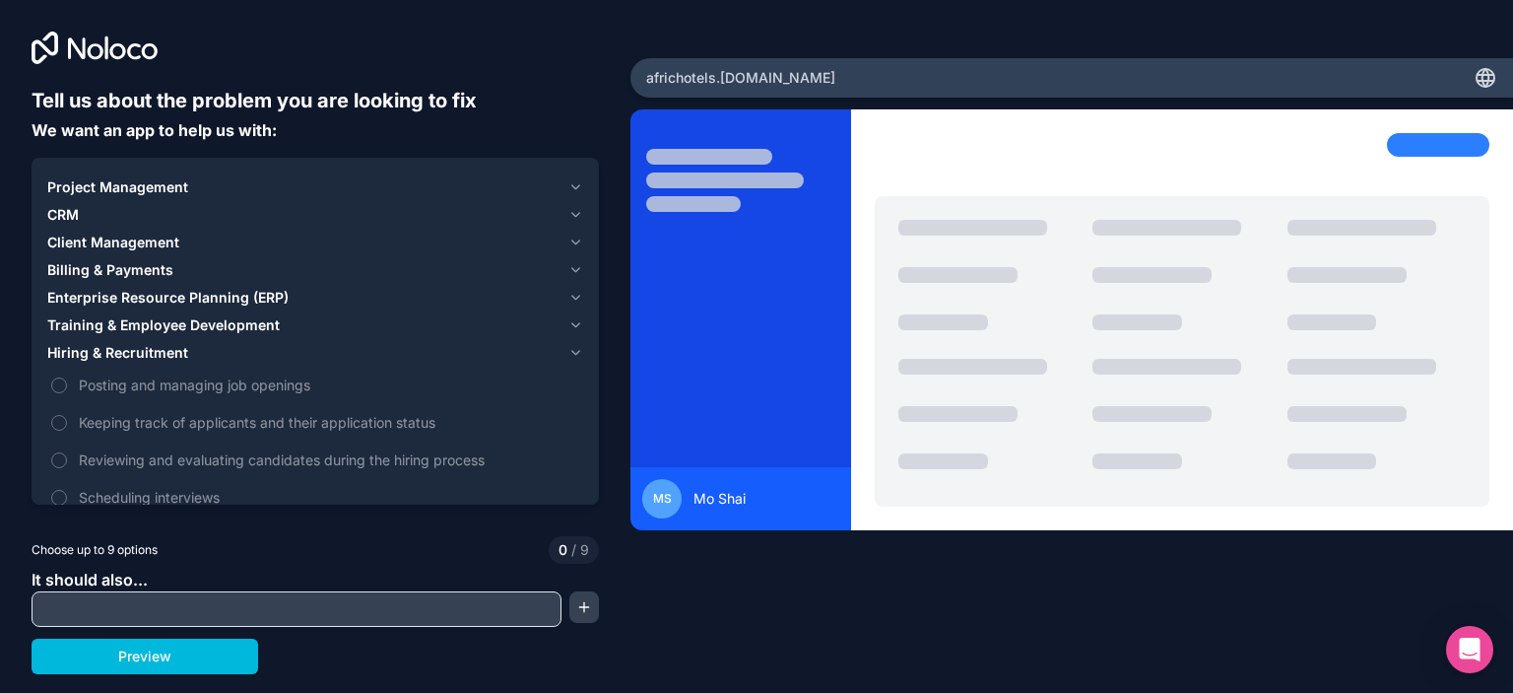
click at [575, 345] on icon "button" at bounding box center [576, 353] width 15 height 16
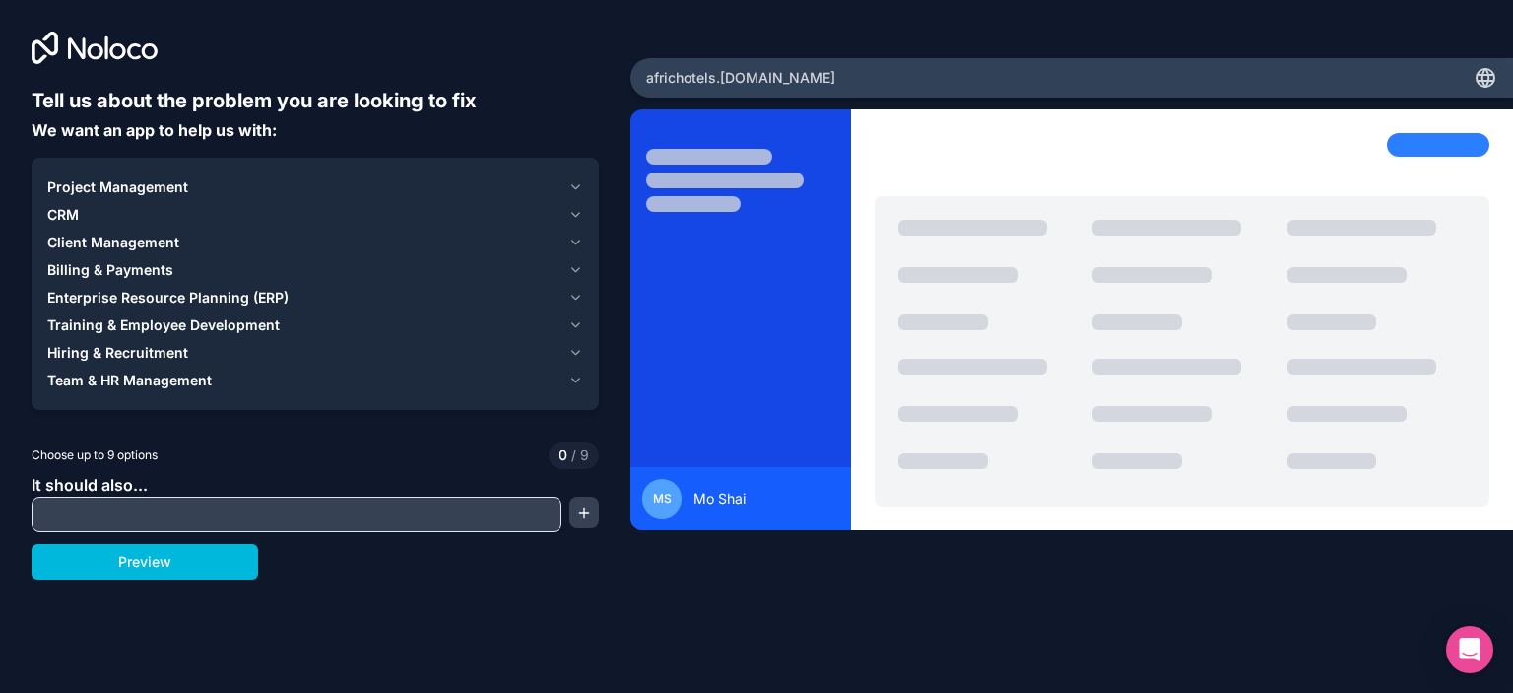
click at [579, 378] on icon "button" at bounding box center [576, 380] width 8 height 4
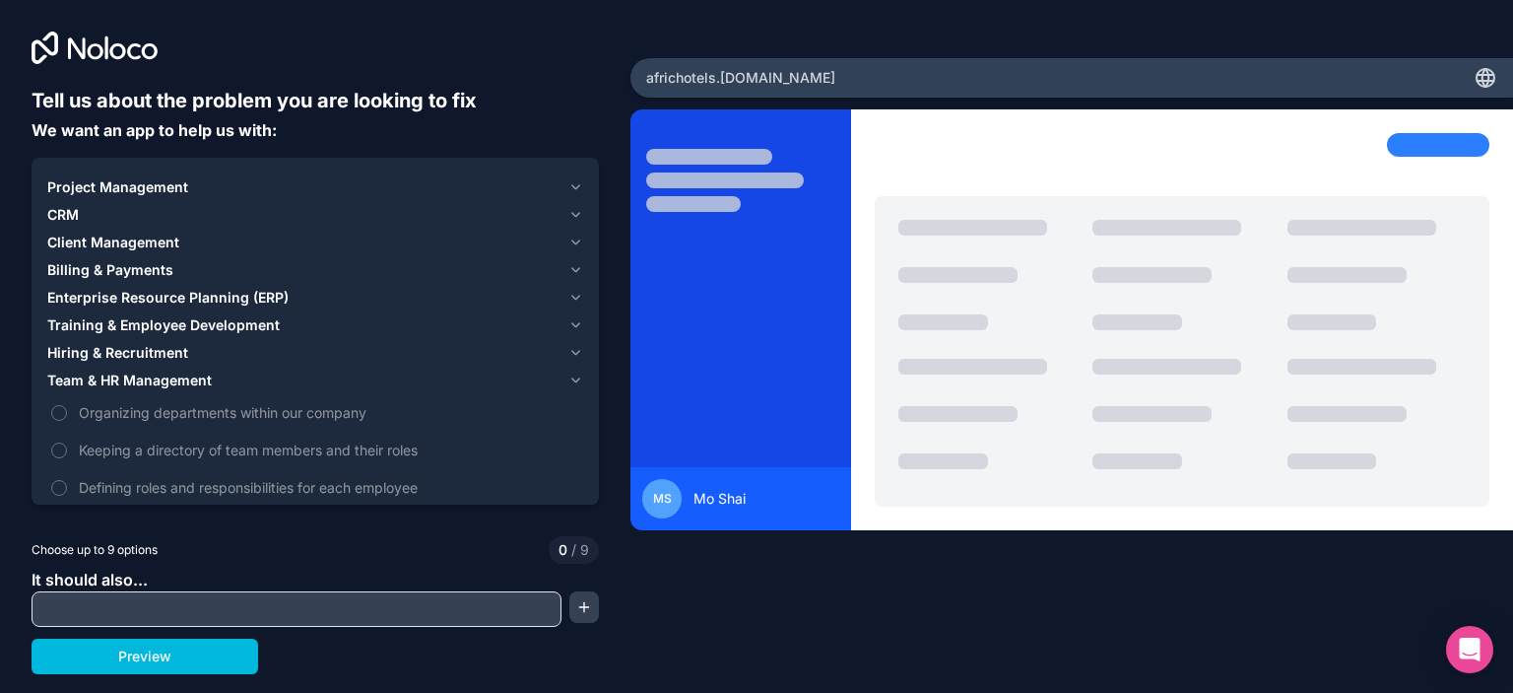
click at [579, 378] on icon "button" at bounding box center [576, 380] width 8 height 4
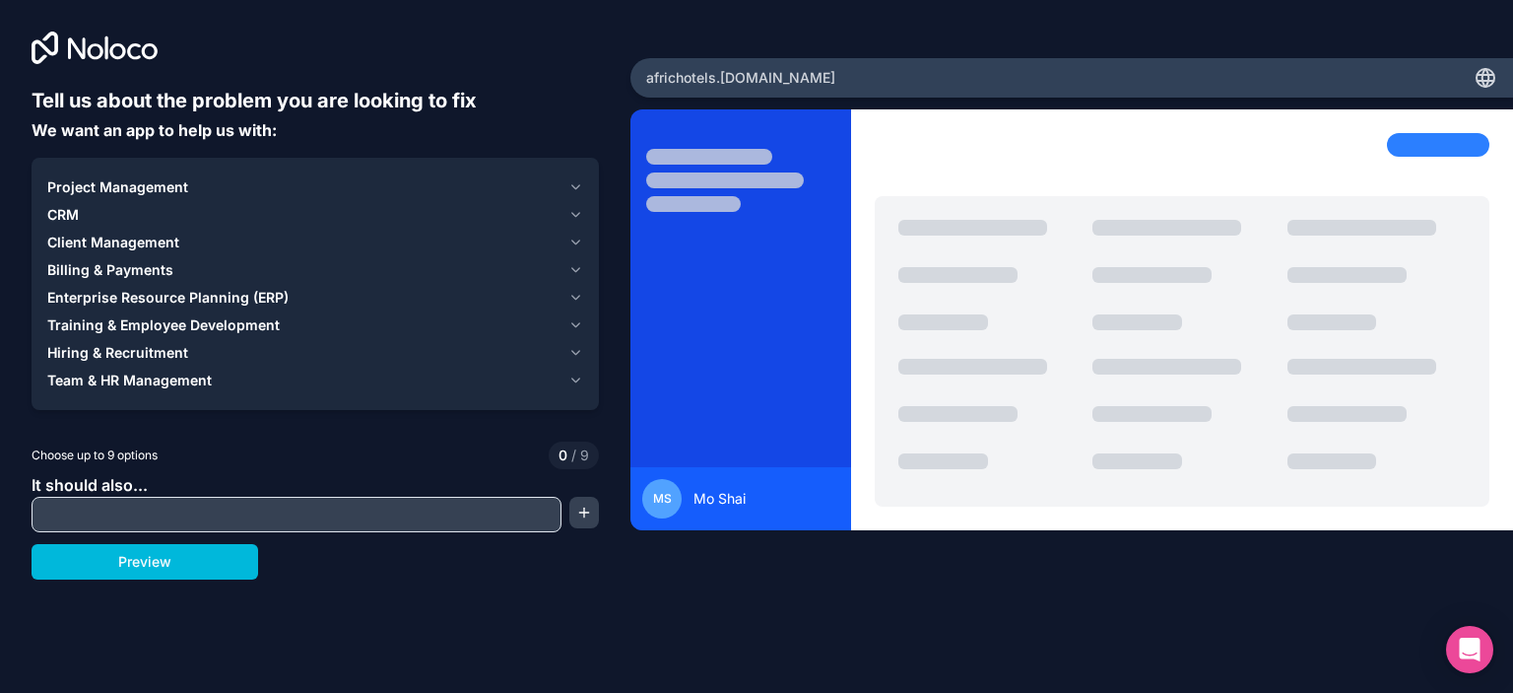
click at [572, 185] on icon "button" at bounding box center [576, 187] width 8 height 4
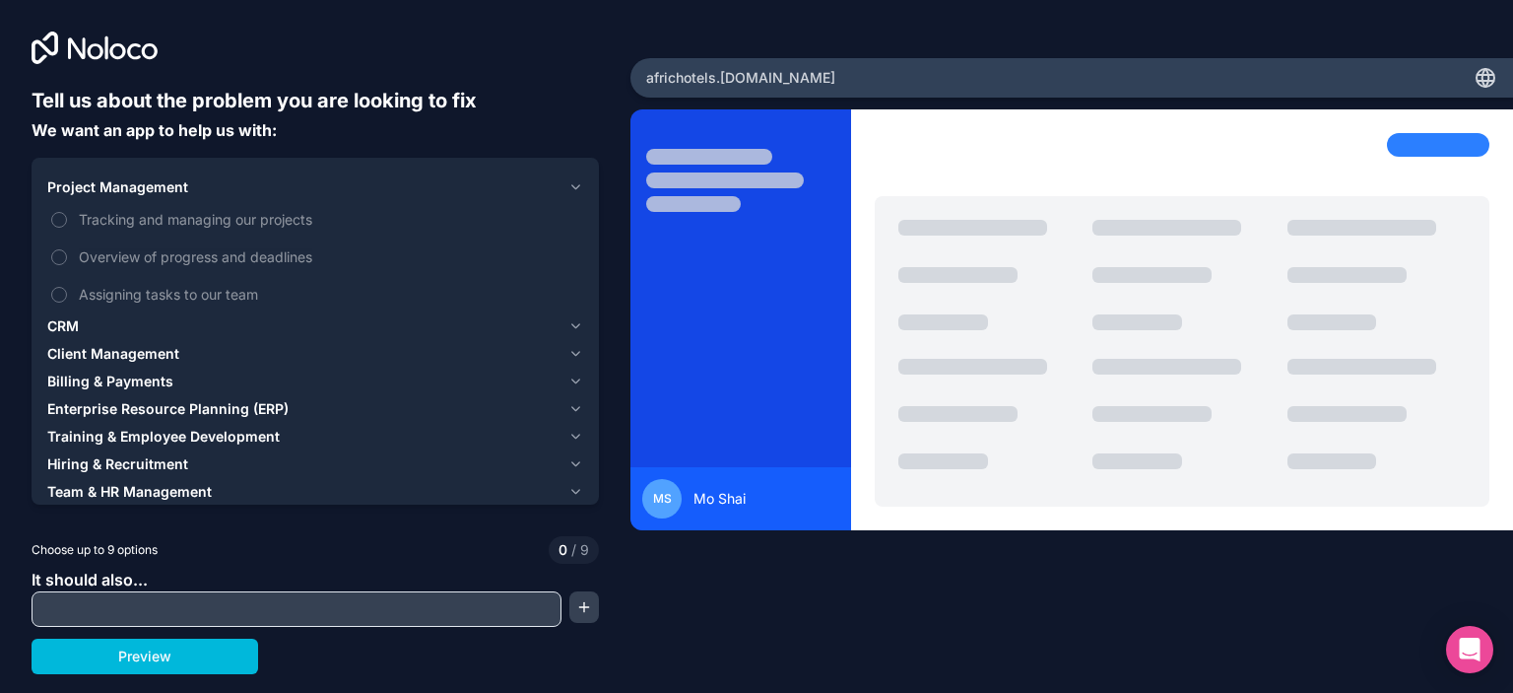
click at [572, 185] on icon "button" at bounding box center [576, 187] width 8 height 4
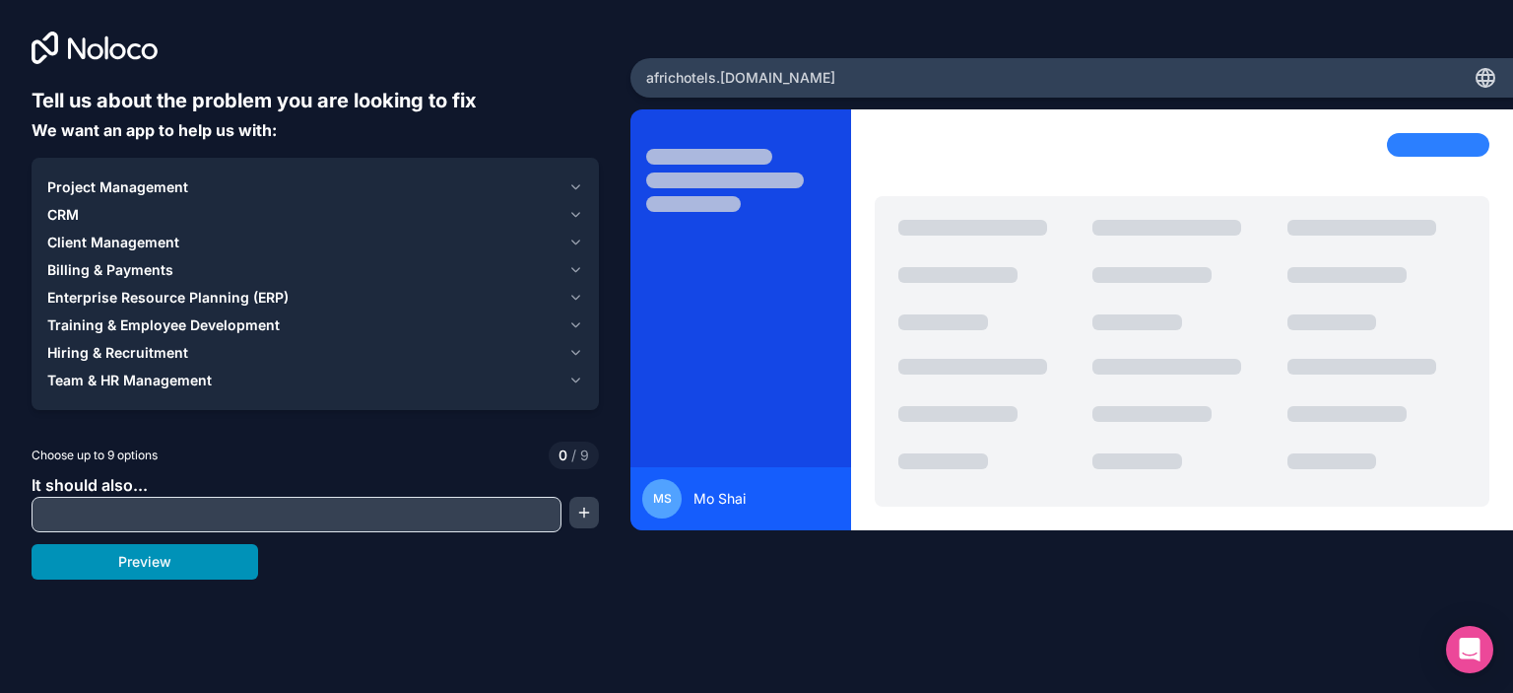
click at [143, 563] on button "Preview" at bounding box center [145, 561] width 227 height 35
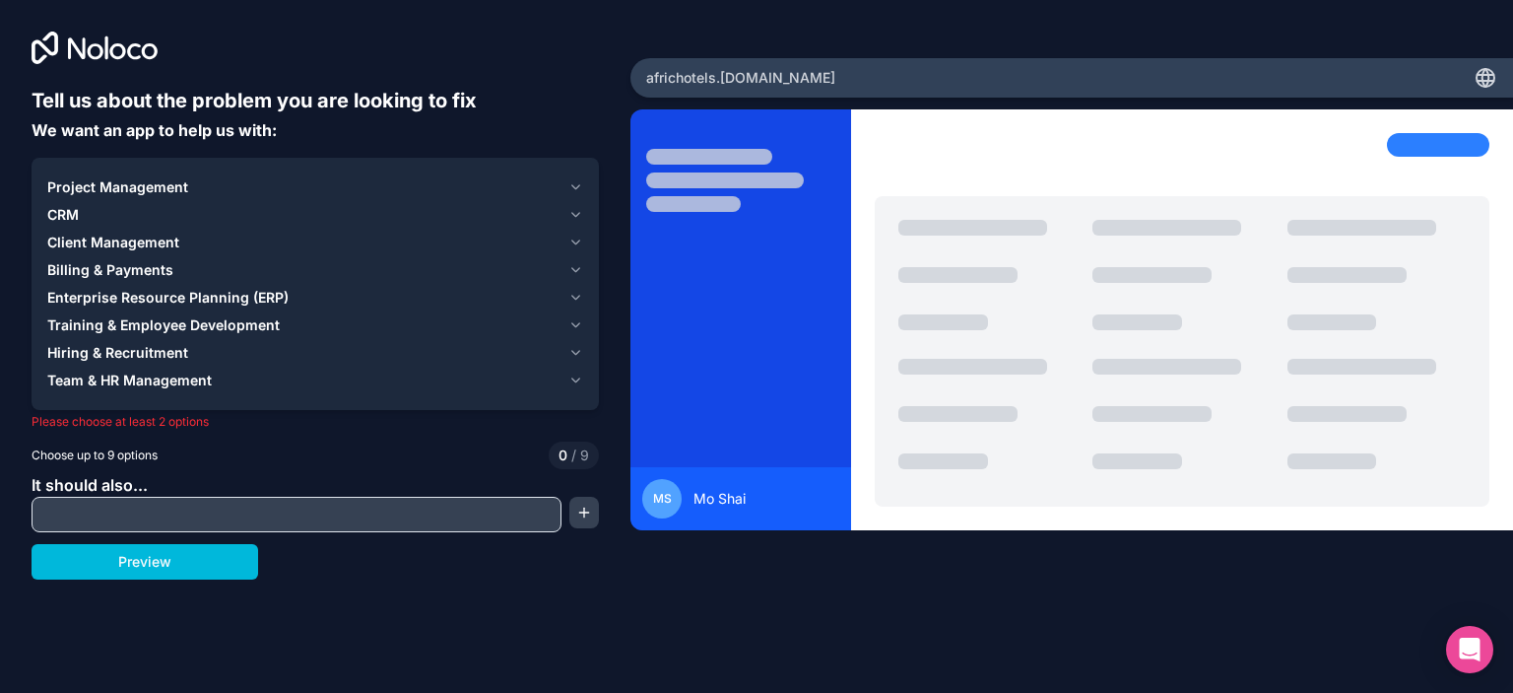
click at [579, 264] on icon "button" at bounding box center [576, 270] width 15 height 16
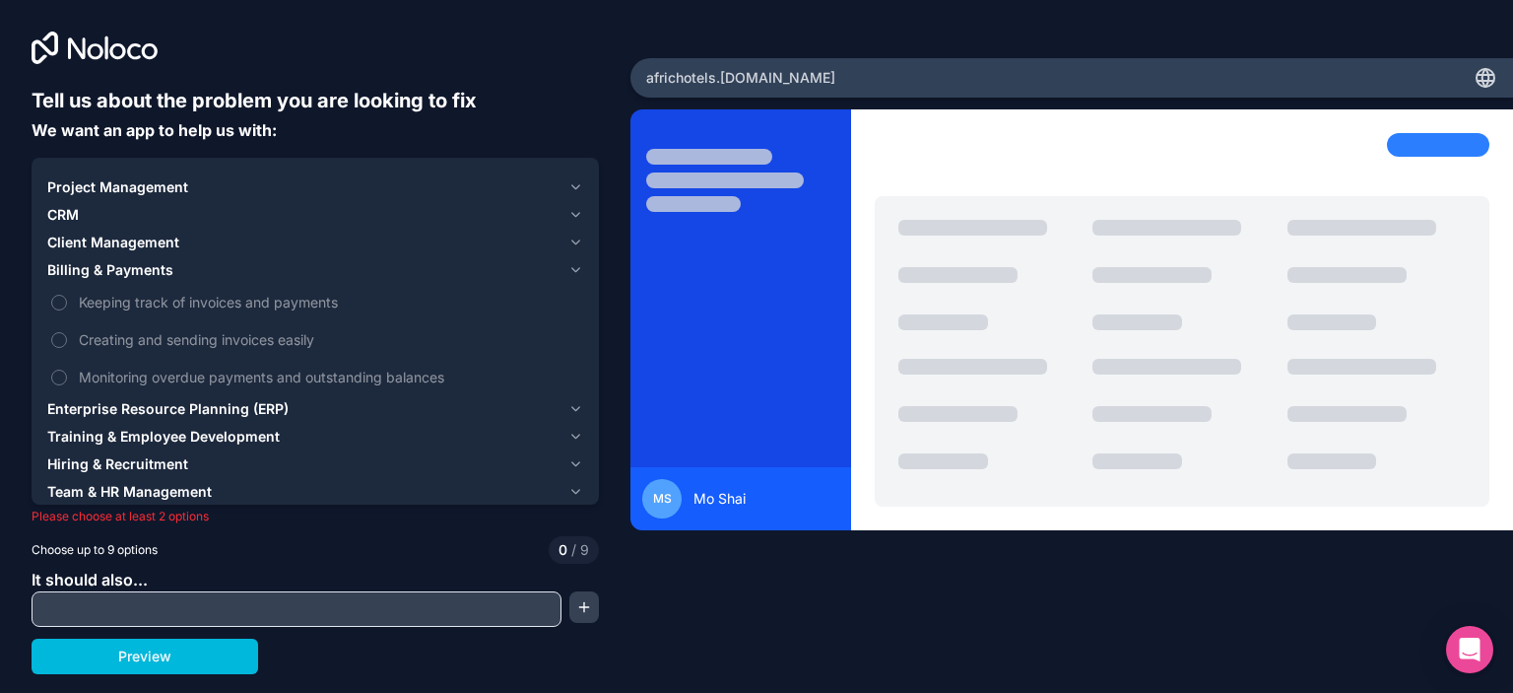
click at [63, 303] on button "Keeping track of invoices and payments" at bounding box center [59, 303] width 16 height 16
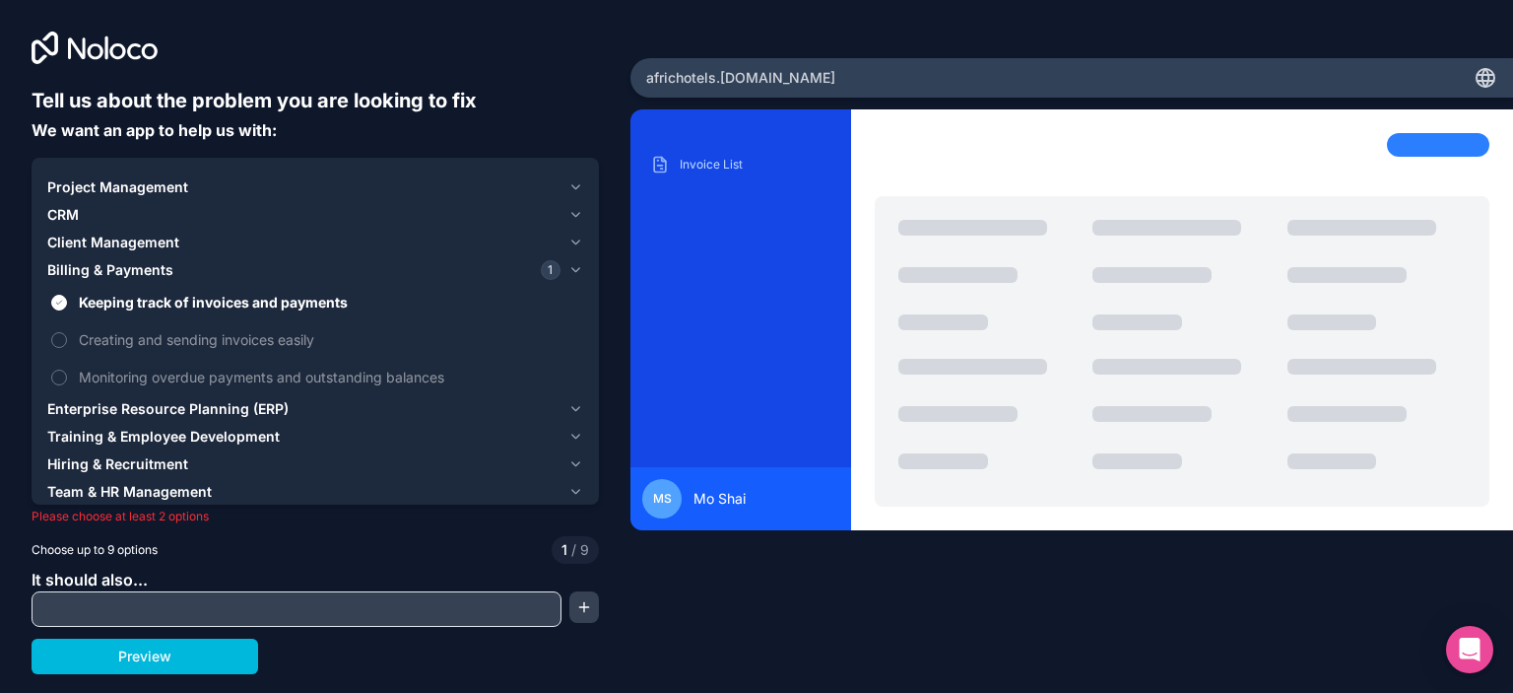
click at [59, 380] on button "Monitoring overdue payments and outstanding balances" at bounding box center [59, 377] width 16 height 16
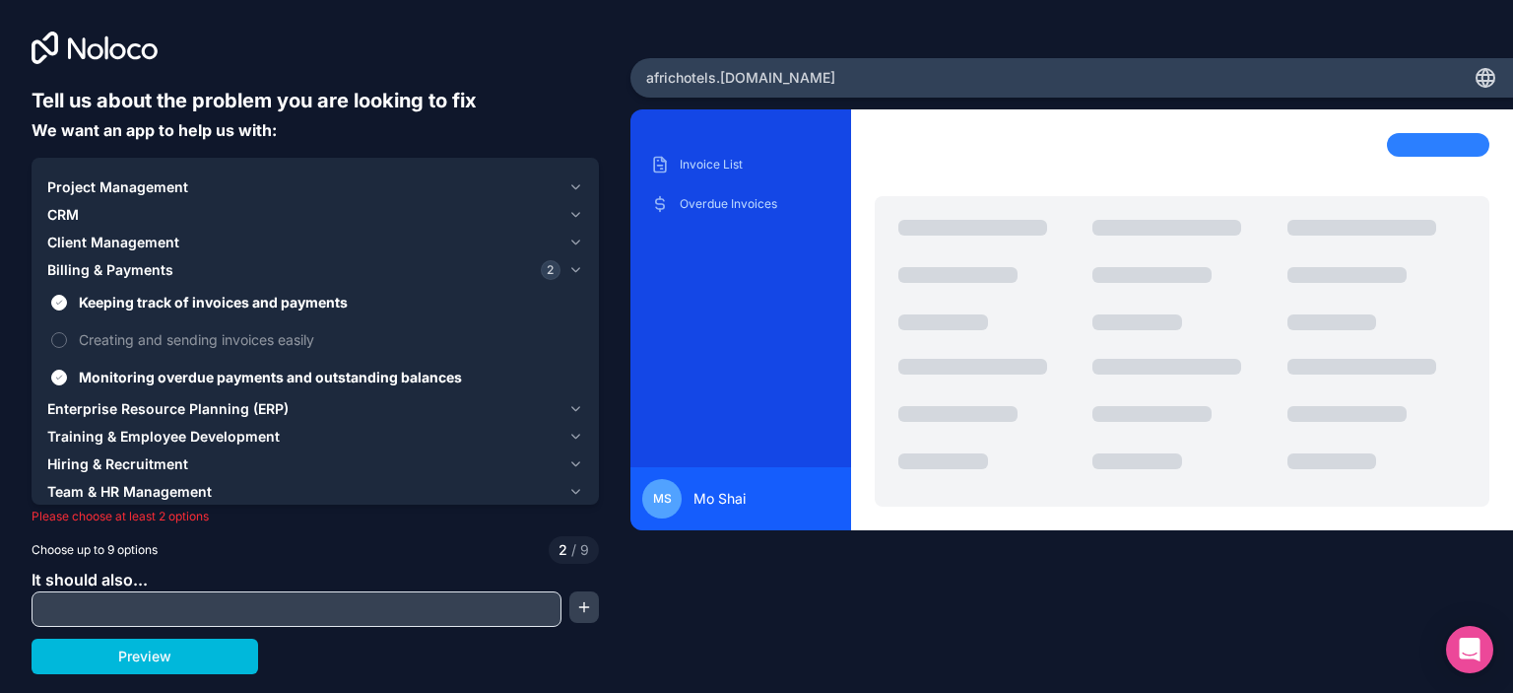
click at [575, 269] on icon "button" at bounding box center [576, 270] width 15 height 16
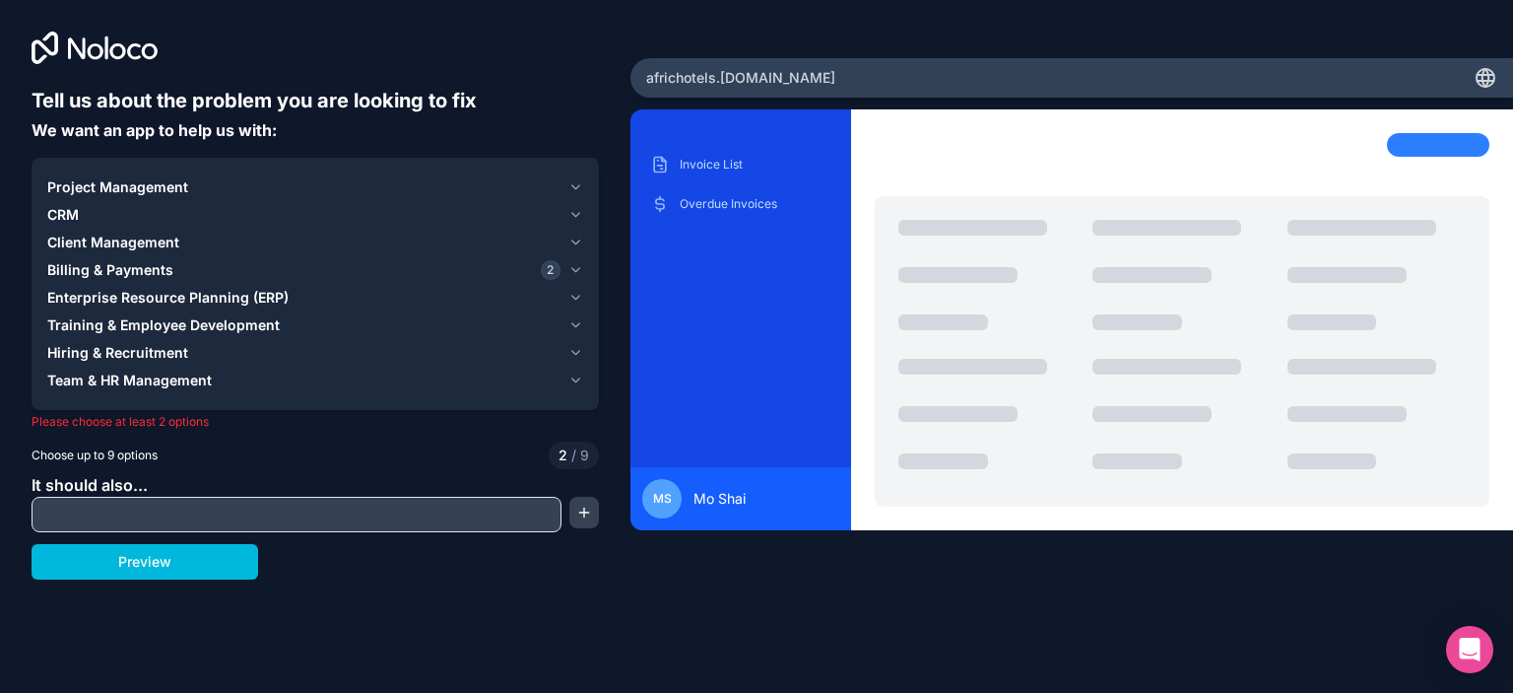
click at [575, 211] on icon "button" at bounding box center [576, 215] width 15 height 16
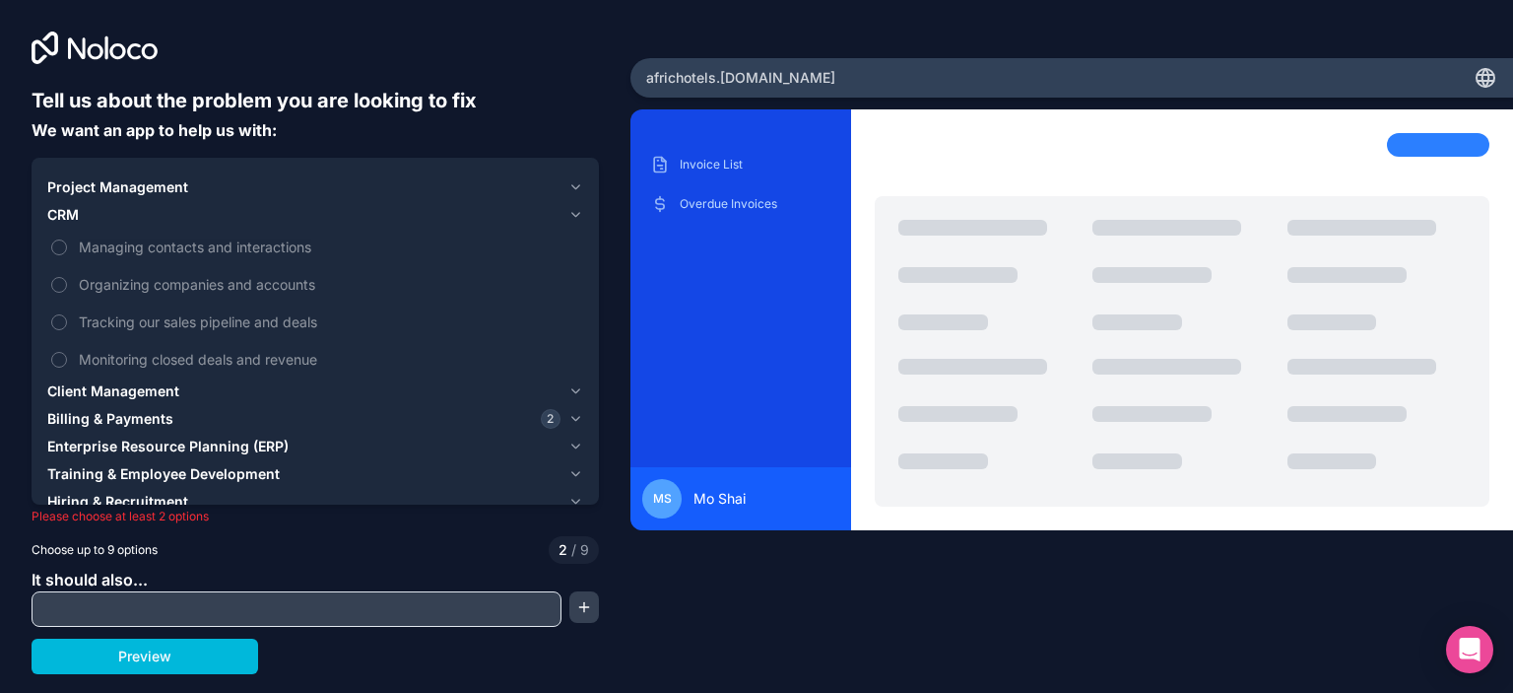
click at [64, 247] on button "Managing contacts and interactions" at bounding box center [59, 247] width 16 height 16
click at [571, 187] on icon "button" at bounding box center [576, 187] width 15 height 16
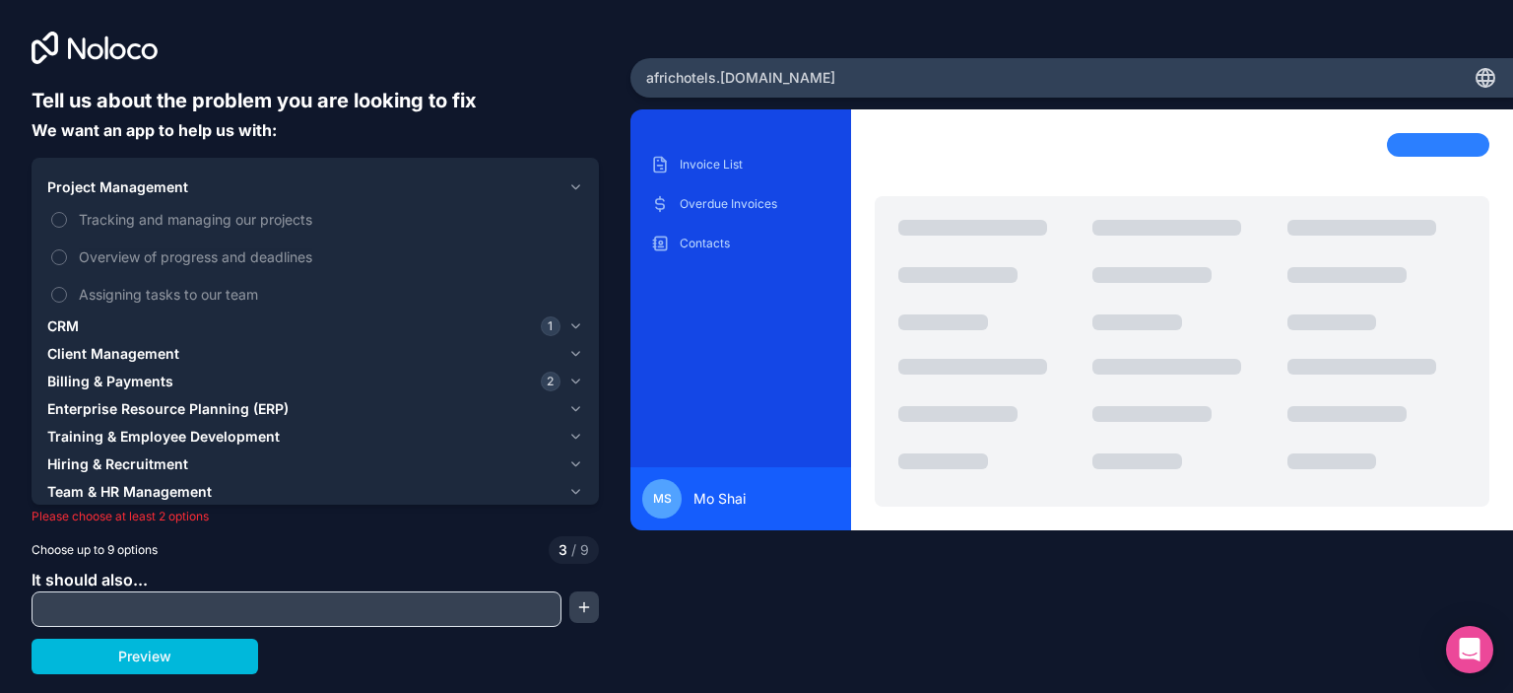
click at [571, 187] on icon "button" at bounding box center [576, 187] width 15 height 16
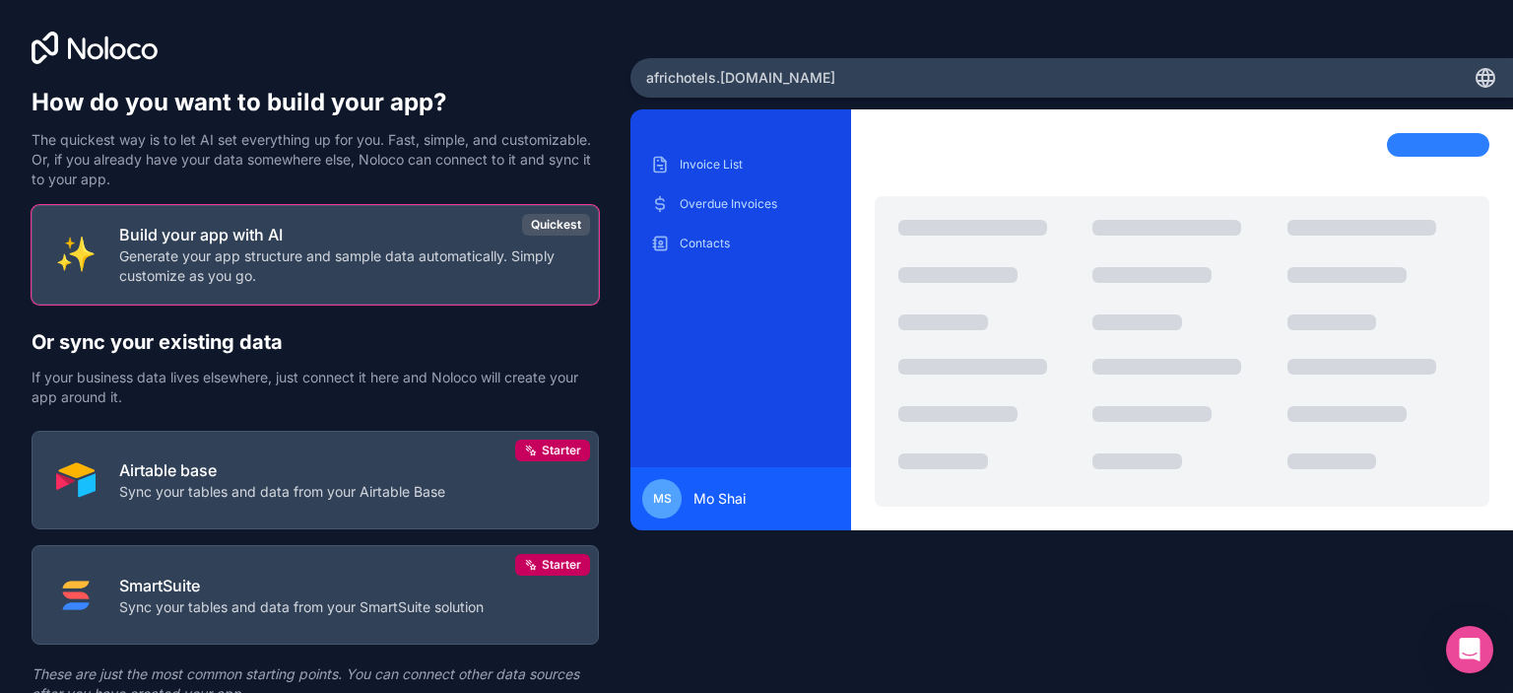
scroll to position [84, 0]
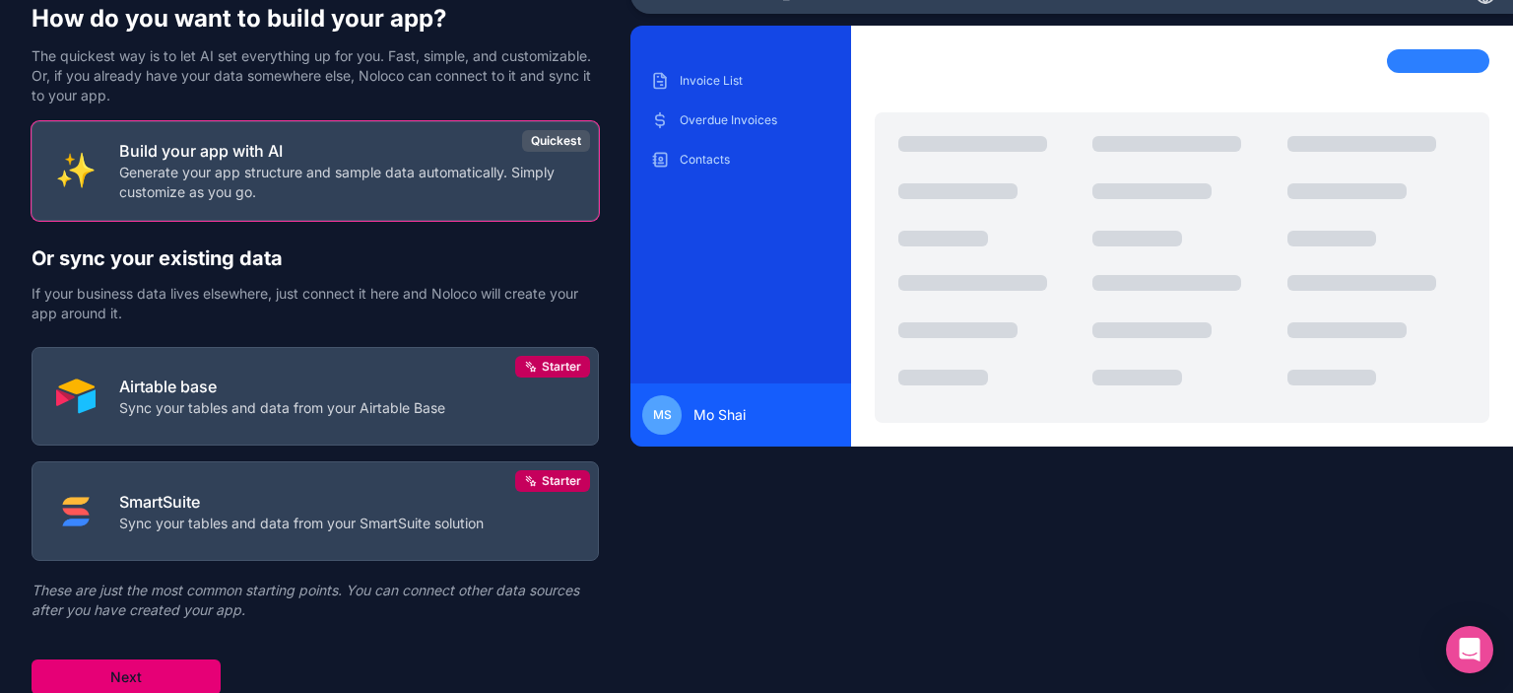
click at [134, 671] on button "Next" at bounding box center [126, 676] width 189 height 35
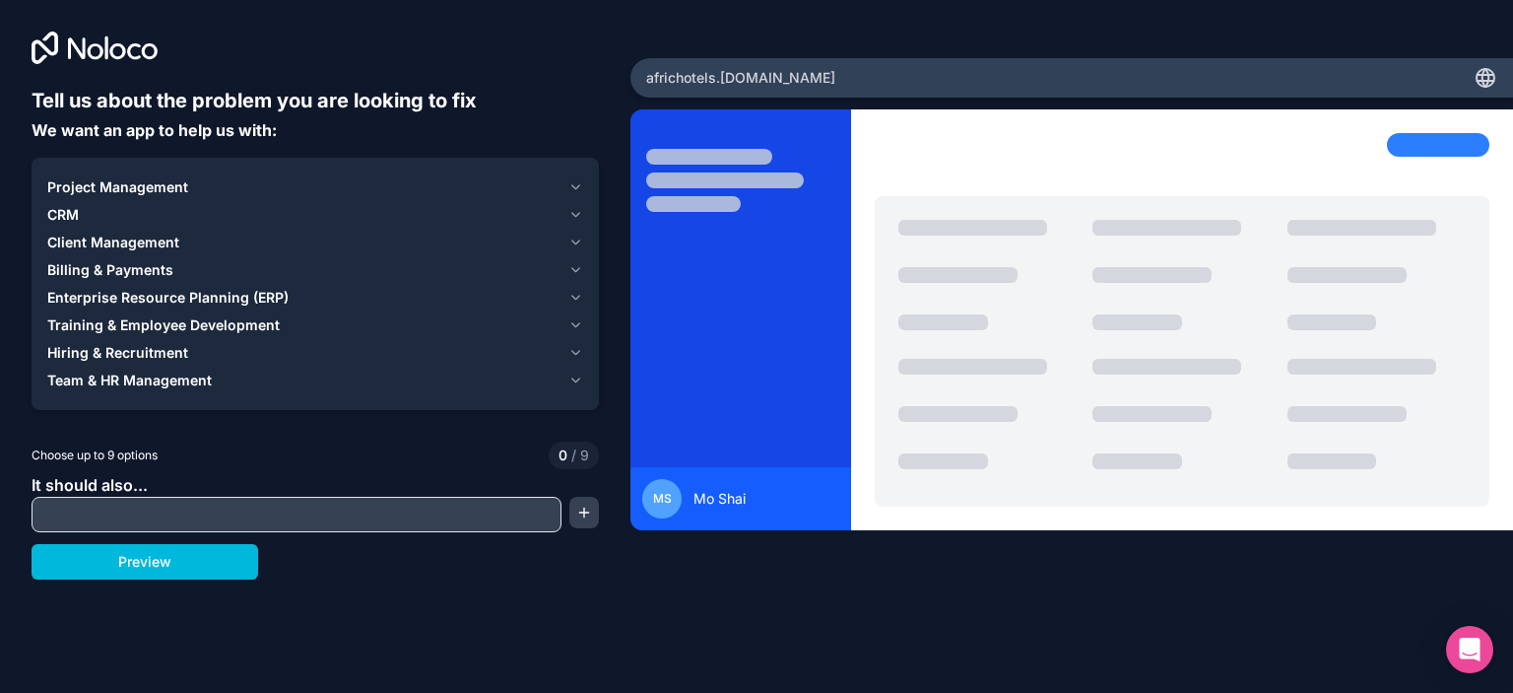
click at [573, 182] on icon "button" at bounding box center [576, 187] width 15 height 16
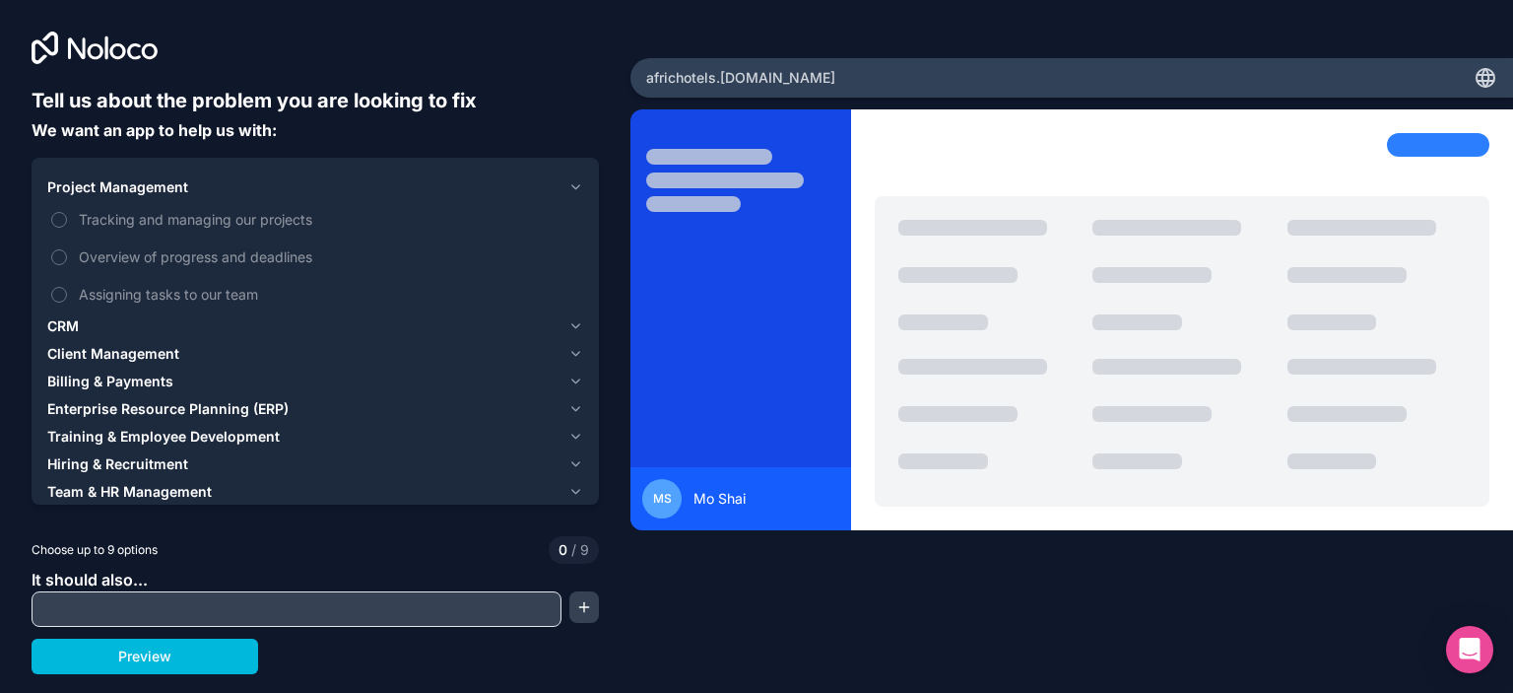
click at [70, 226] on label "Tracking and managing our projects" at bounding box center [315, 219] width 536 height 36
click at [67, 226] on button "Tracking and managing our projects" at bounding box center [59, 220] width 16 height 16
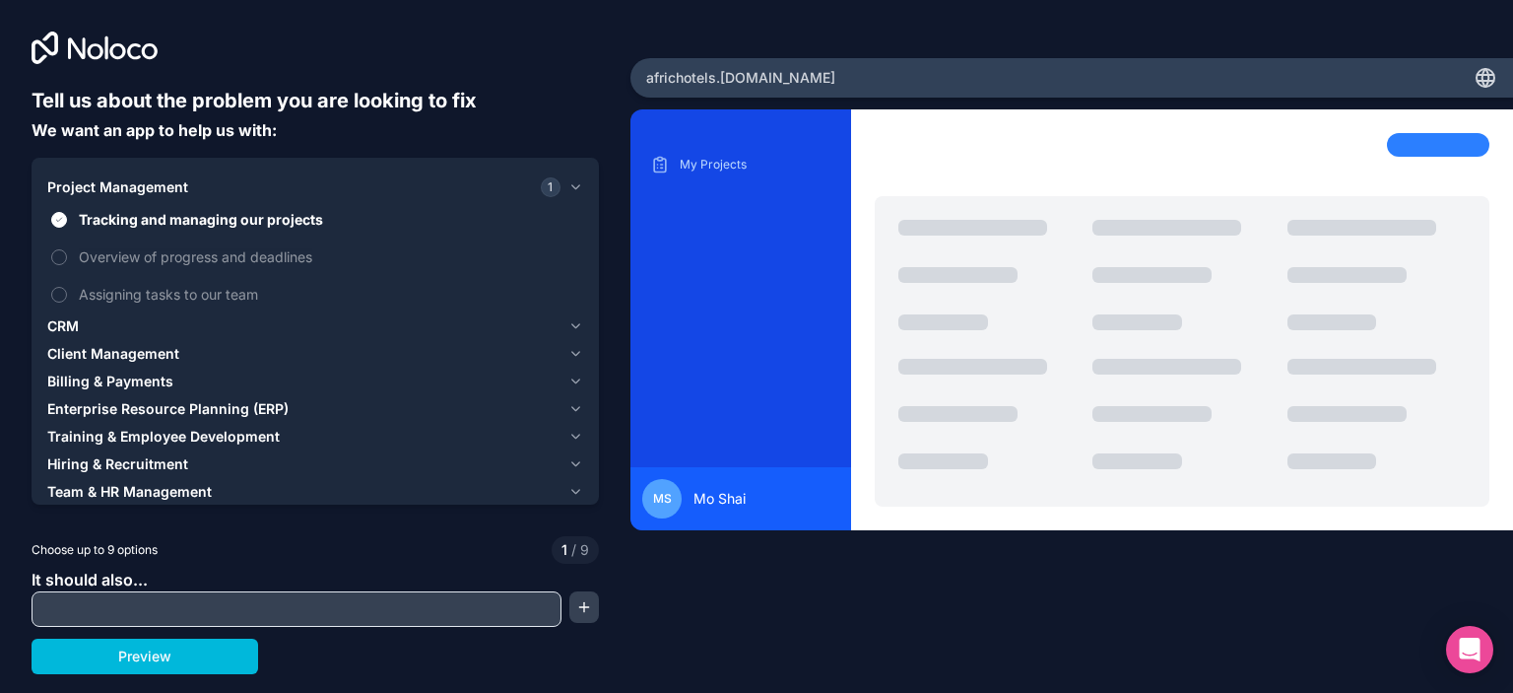
click at [71, 261] on label "Overview of progress and deadlines" at bounding box center [315, 256] width 536 height 36
click at [67, 261] on button "Overview of progress and deadlines" at bounding box center [59, 257] width 16 height 16
click at [68, 212] on label "Tracking and managing our projects" at bounding box center [315, 219] width 536 height 36
click at [67, 212] on button "Tracking and managing our projects" at bounding box center [59, 220] width 16 height 16
click at [57, 217] on button "Tracking and managing our projects" at bounding box center [59, 220] width 16 height 16
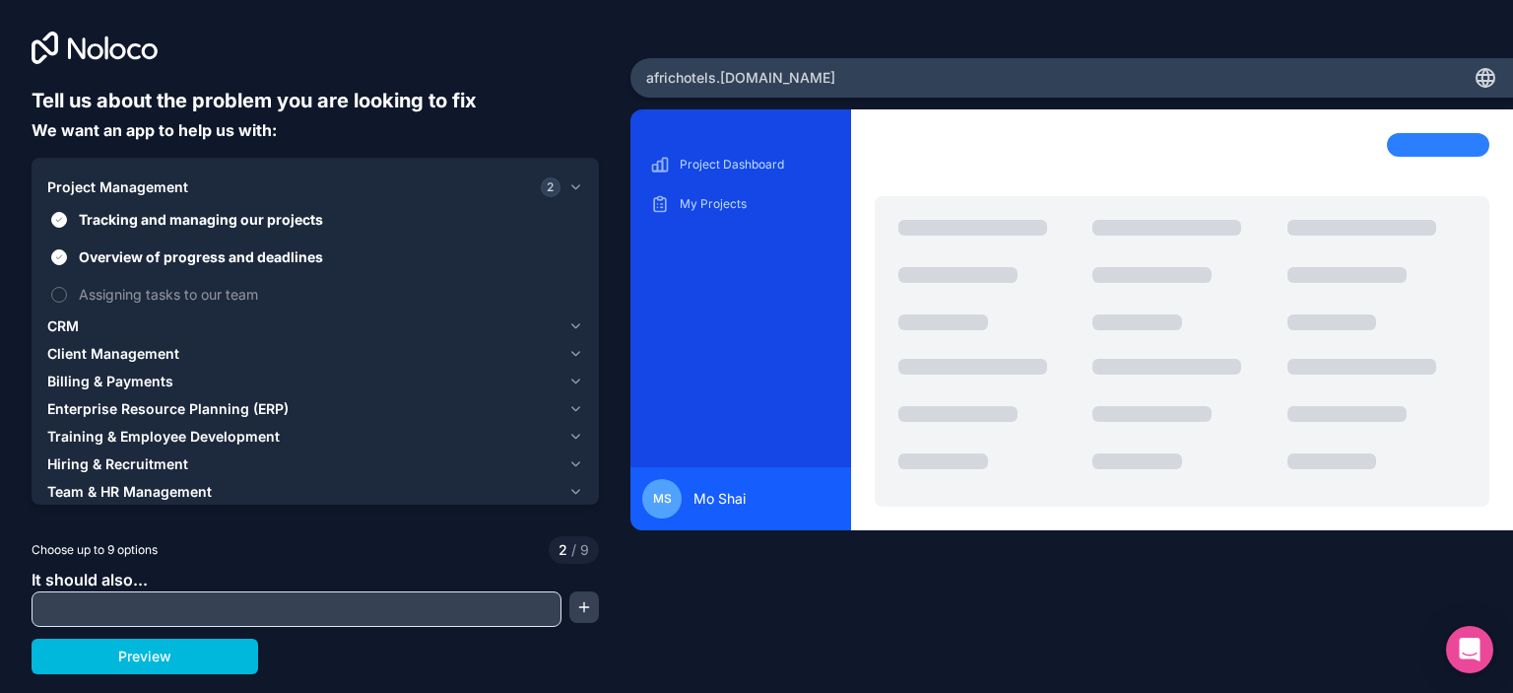
click at [69, 255] on label "Overview of progress and deadlines" at bounding box center [315, 256] width 536 height 36
click at [67, 255] on button "Overview of progress and deadlines" at bounding box center [59, 257] width 16 height 16
click at [569, 185] on icon "button" at bounding box center [576, 187] width 15 height 16
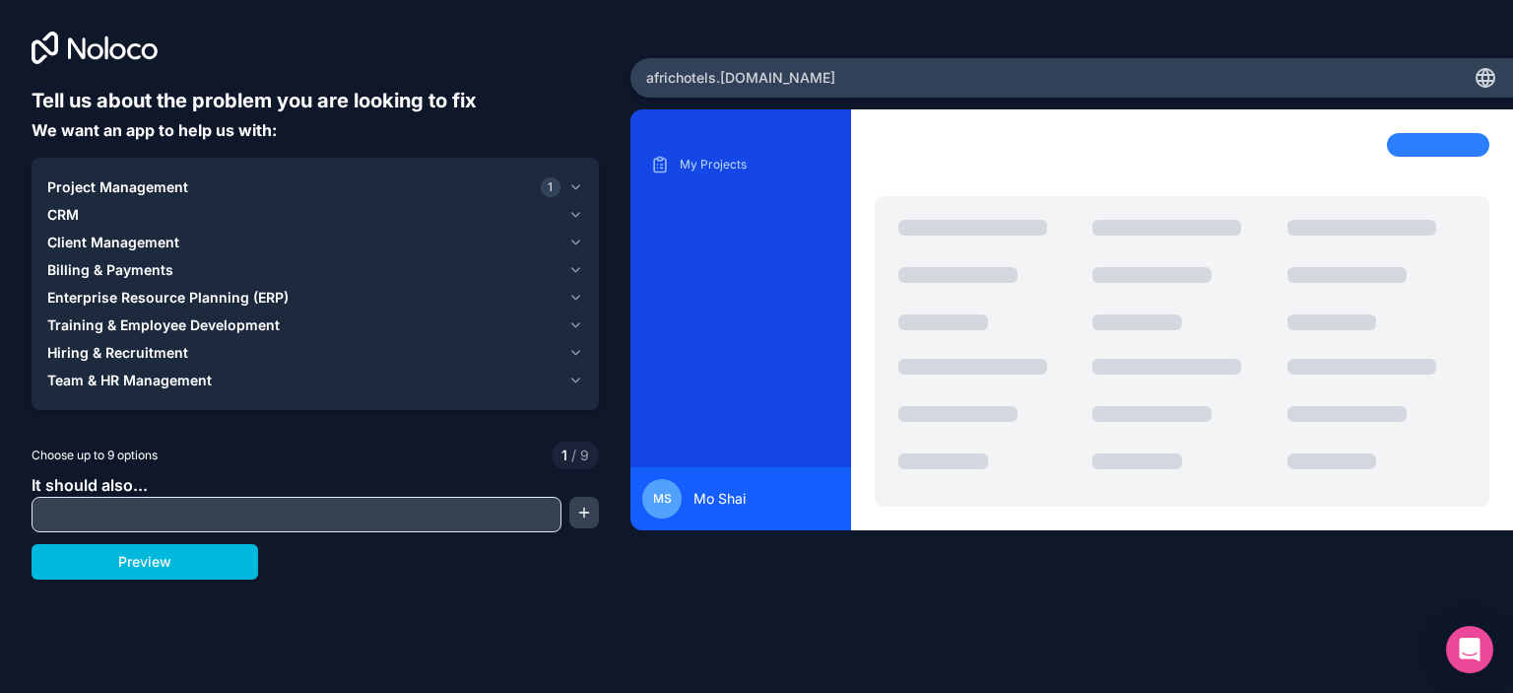
click at [575, 216] on icon "button" at bounding box center [576, 215] width 8 height 4
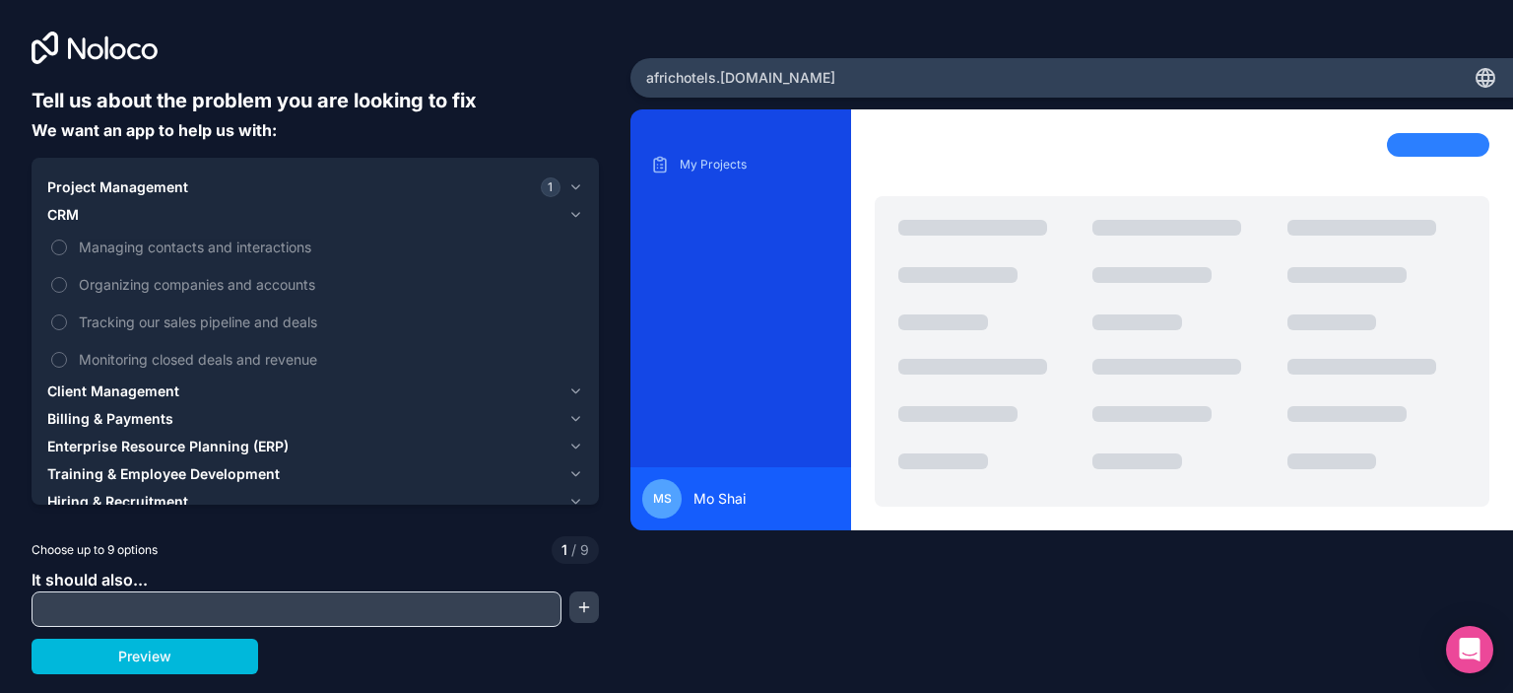
click at [74, 252] on label "Managing contacts and interactions" at bounding box center [315, 247] width 536 height 36
click at [67, 252] on button "Managing contacts and interactions" at bounding box center [59, 247] width 16 height 16
click at [60, 326] on button "Tracking our sales pipeline and deals" at bounding box center [59, 322] width 16 height 16
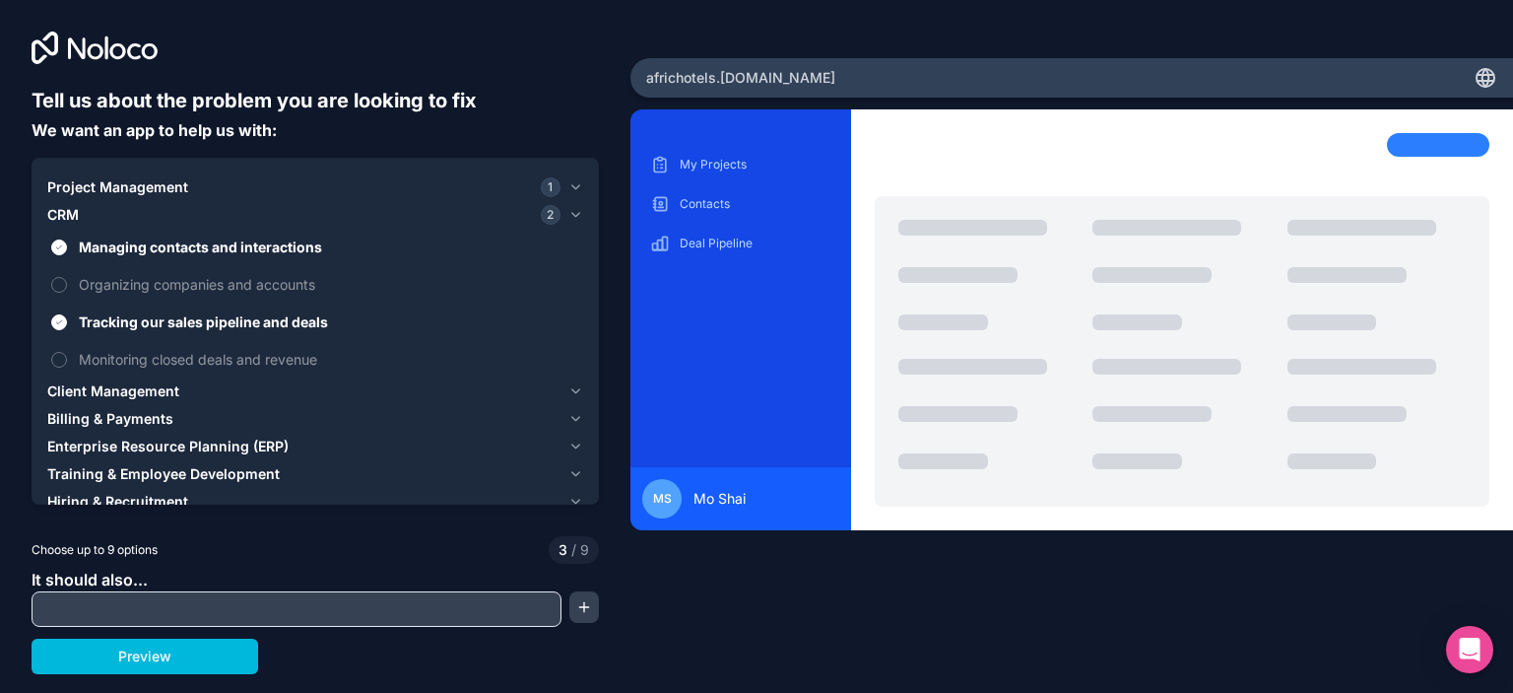
click at [572, 213] on icon "button" at bounding box center [576, 215] width 8 height 4
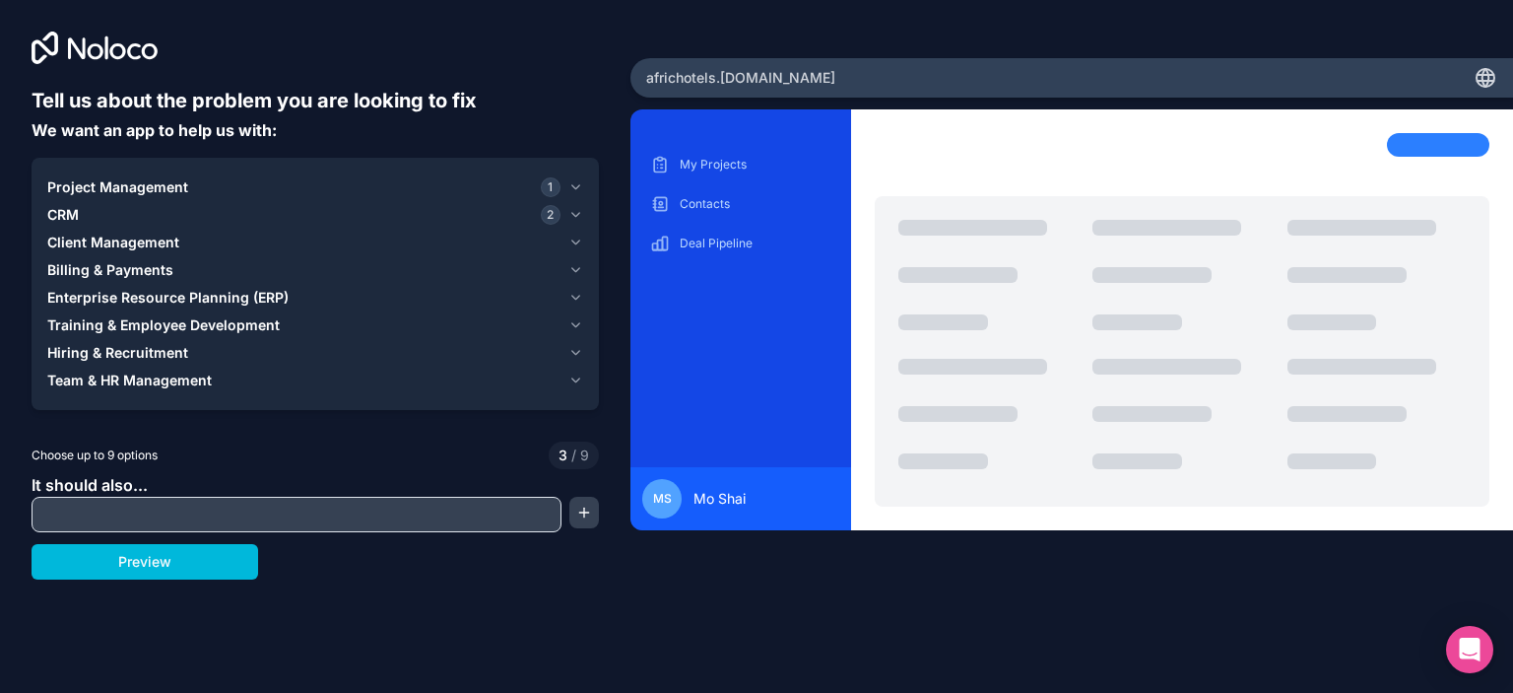
click at [579, 274] on icon "button" at bounding box center [576, 270] width 15 height 16
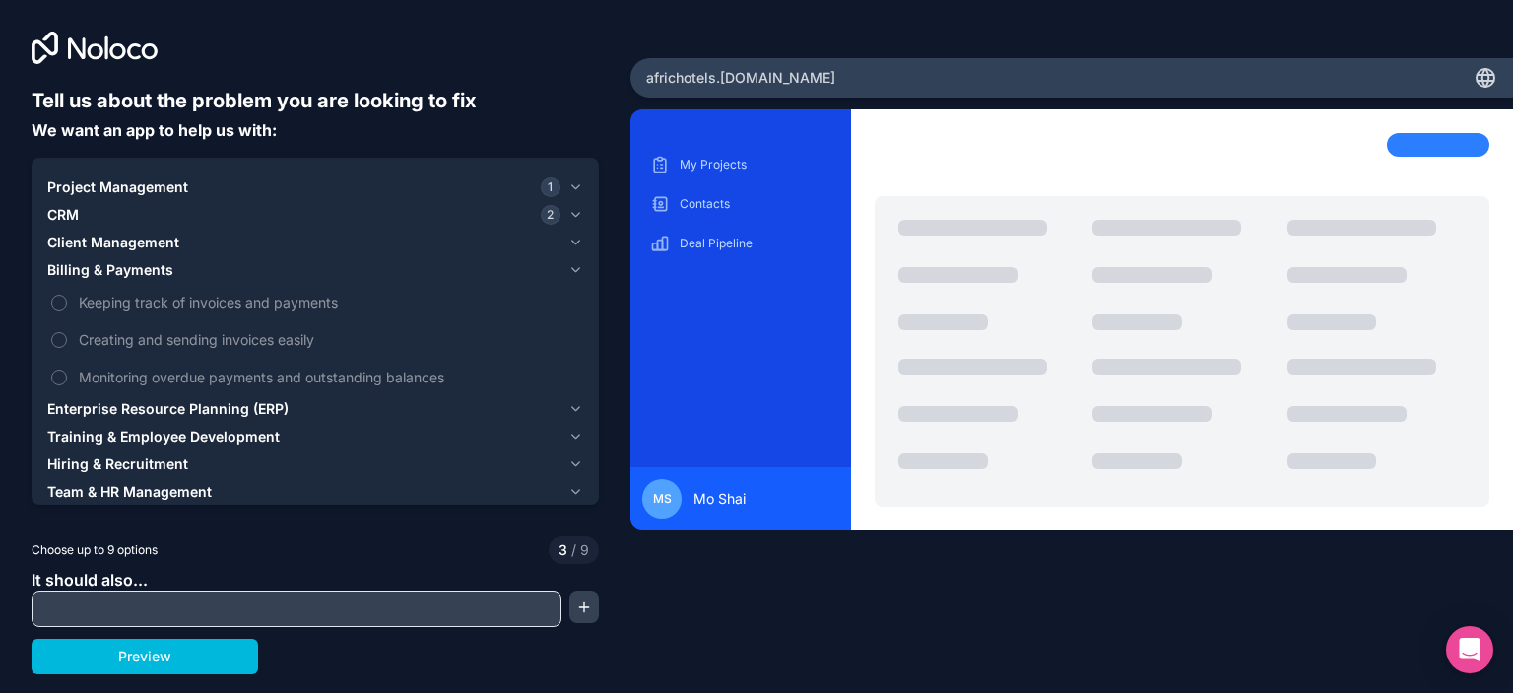
click at [59, 377] on button "Monitoring overdue payments and outstanding balances" at bounding box center [59, 377] width 16 height 16
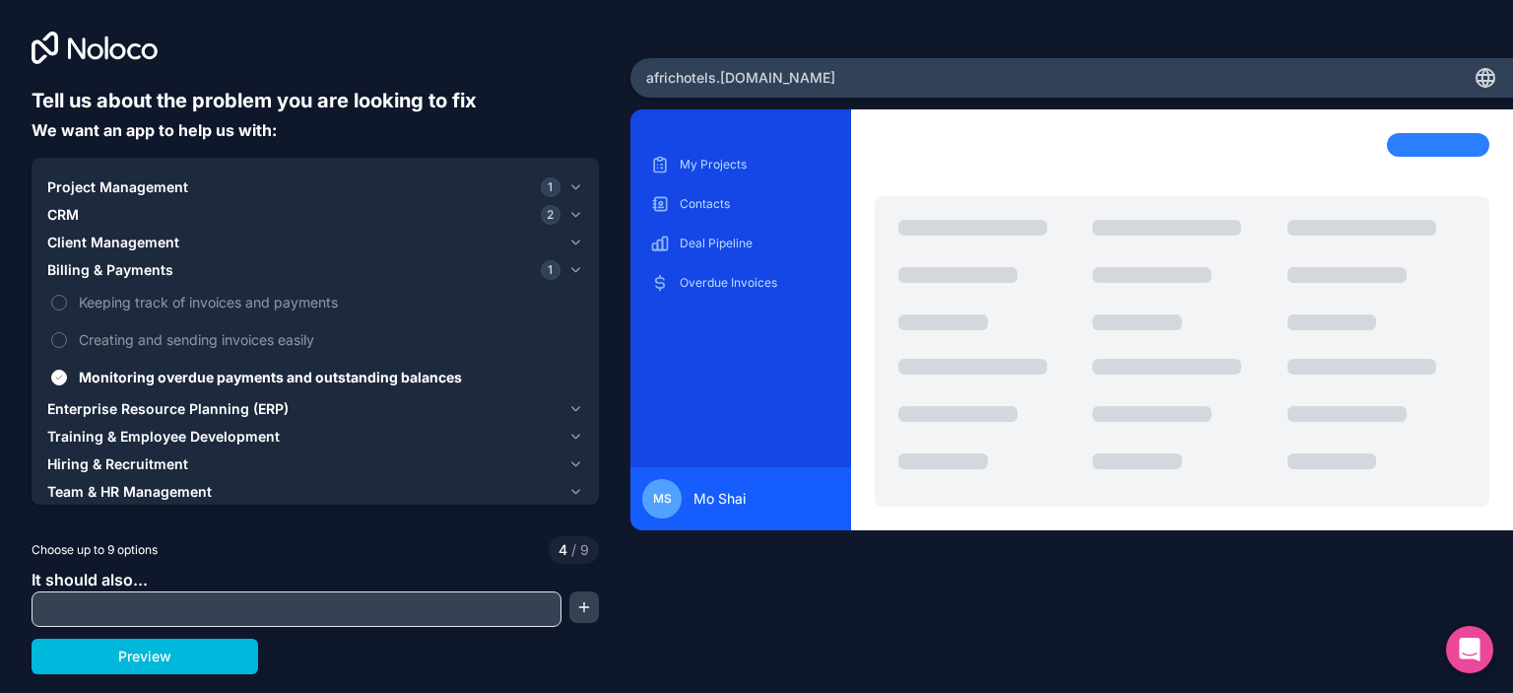
click at [67, 306] on label "Keeping track of invoices and payments" at bounding box center [315, 302] width 536 height 36
click at [67, 306] on button "Keeping track of invoices and payments" at bounding box center [59, 303] width 16 height 16
click at [67, 330] on label "Creating and sending invoices easily" at bounding box center [315, 339] width 536 height 36
click at [67, 332] on button "Creating and sending invoices easily" at bounding box center [59, 340] width 16 height 16
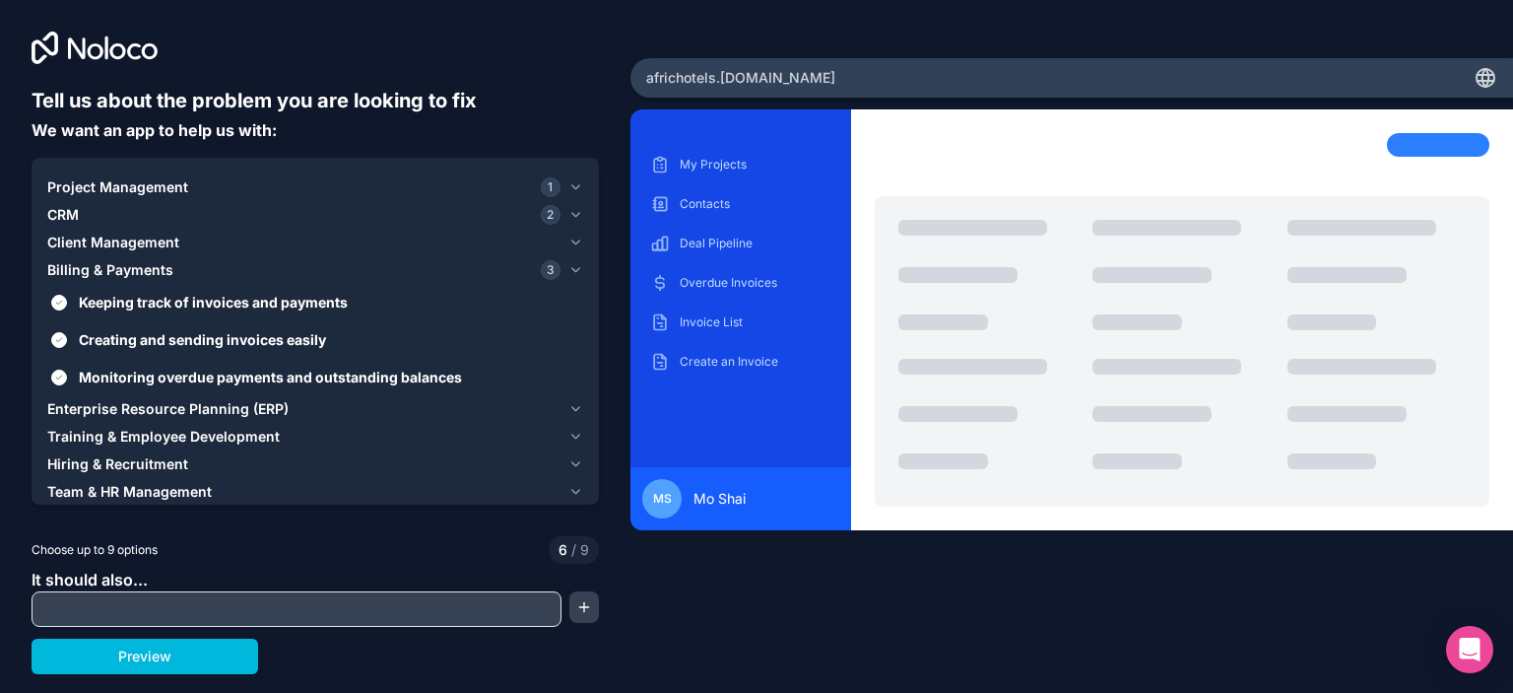
click at [575, 275] on icon "button" at bounding box center [576, 270] width 15 height 16
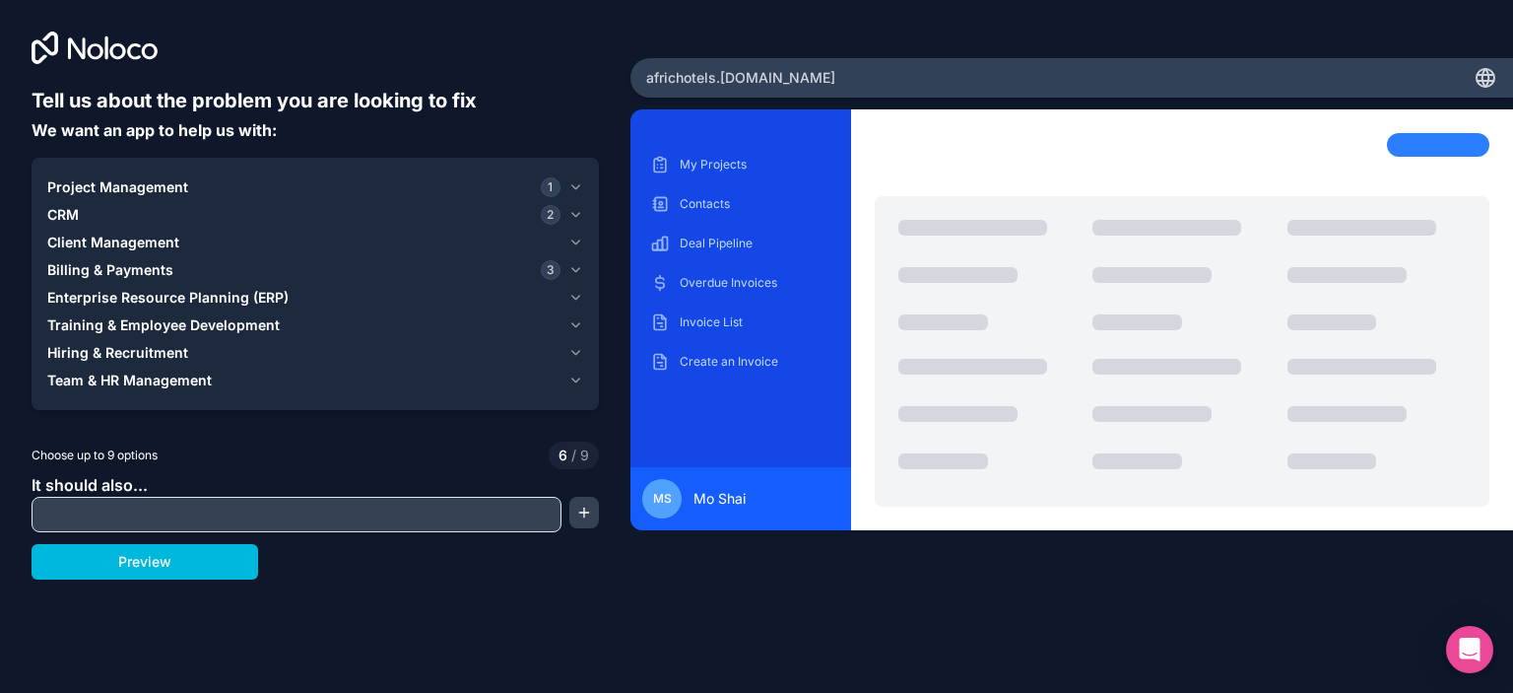
click at [572, 300] on icon "button" at bounding box center [576, 298] width 15 height 16
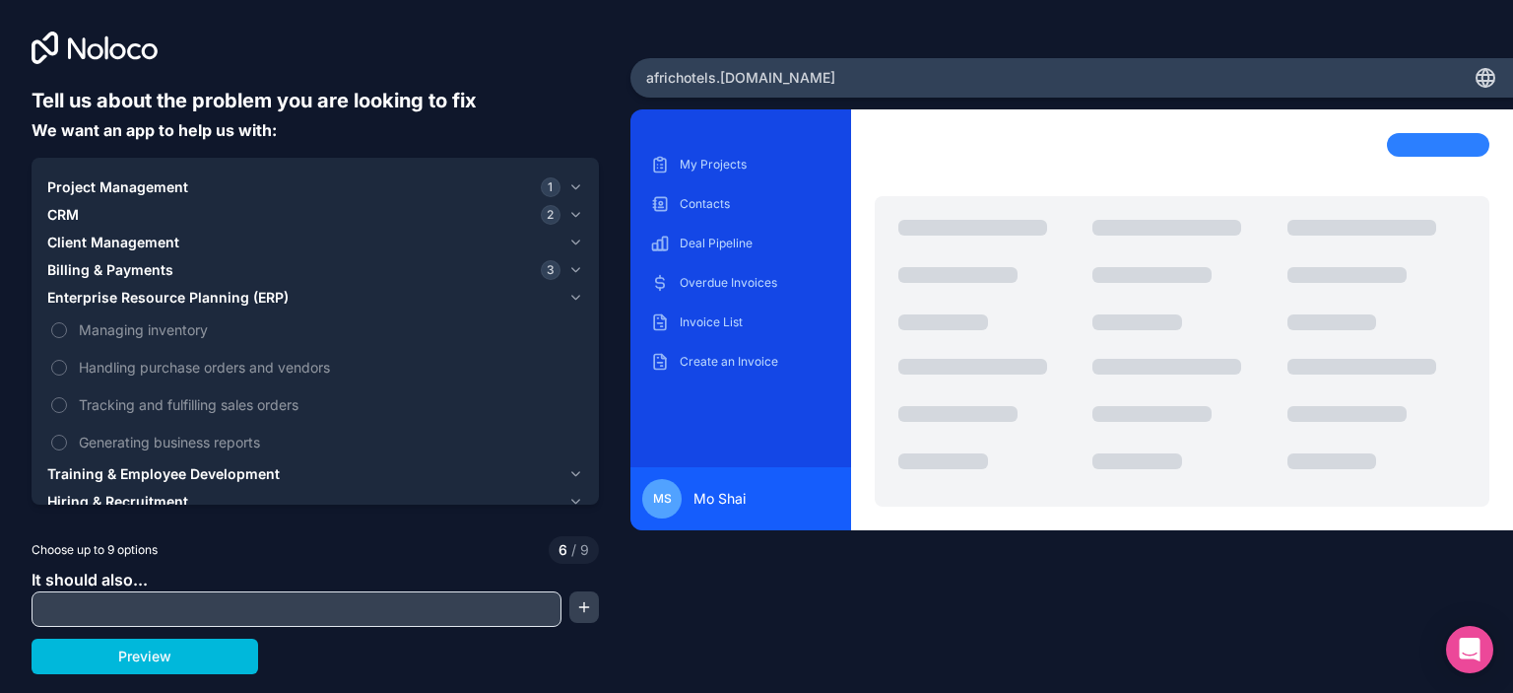
click at [68, 401] on label "Tracking and fulfilling sales orders" at bounding box center [315, 404] width 536 height 36
click at [67, 401] on button "Tracking and fulfilling sales orders" at bounding box center [59, 405] width 16 height 16
click at [575, 297] on icon "button" at bounding box center [576, 298] width 15 height 16
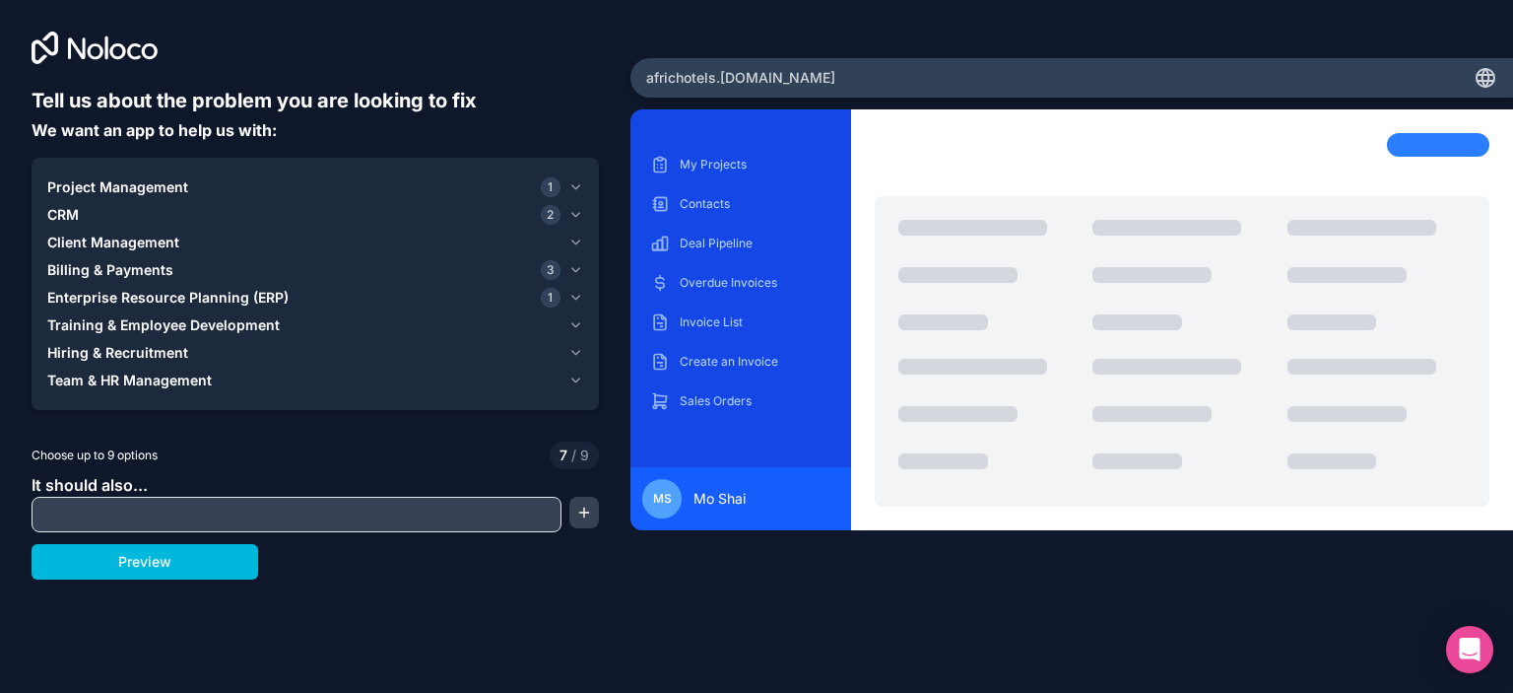
click at [582, 377] on icon "button" at bounding box center [576, 380] width 15 height 16
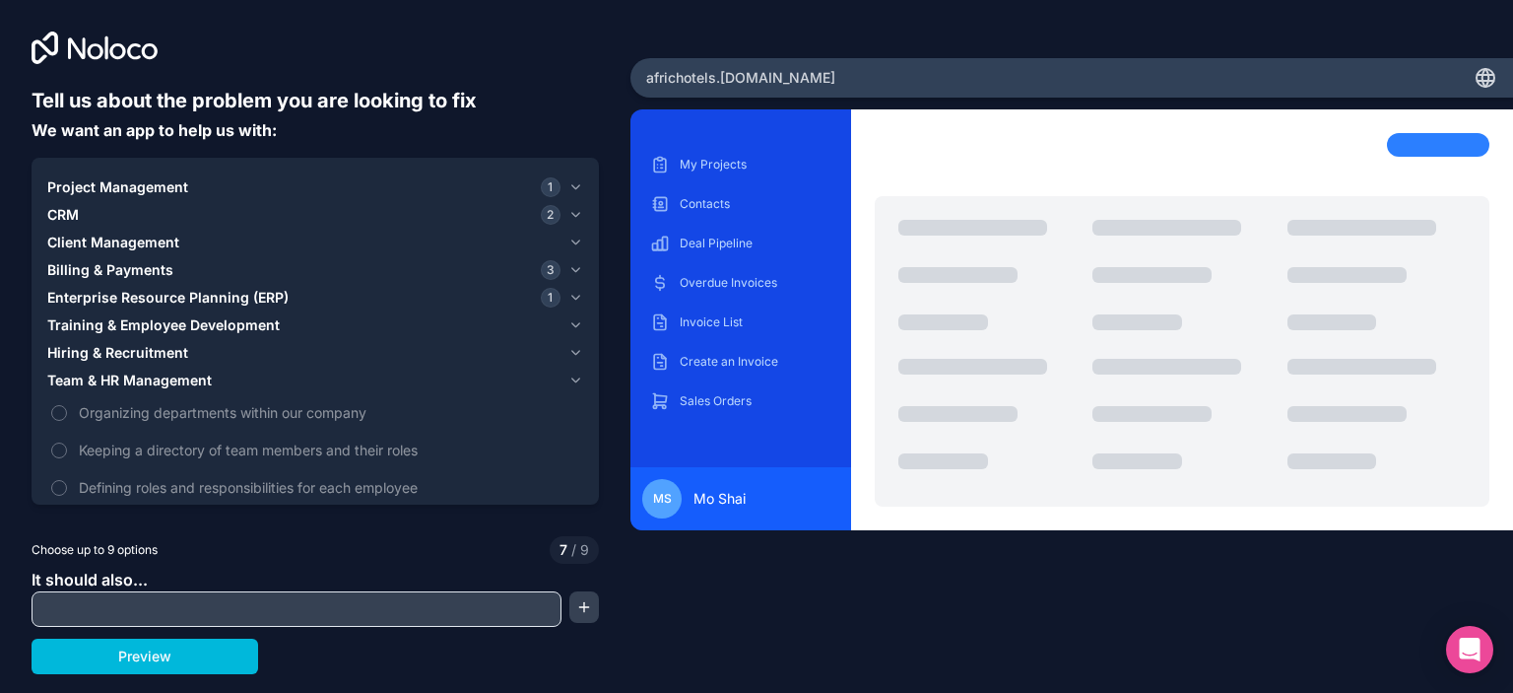
click at [68, 450] on label "Keeping a directory of team members and their roles" at bounding box center [315, 450] width 536 height 36
click at [67, 450] on button "Keeping a directory of team members and their roles" at bounding box center [59, 450] width 16 height 16
click at [71, 411] on label "Organizing departments within our company" at bounding box center [315, 412] width 536 height 36
click at [67, 411] on button "Organizing departments within our company" at bounding box center [59, 413] width 16 height 16
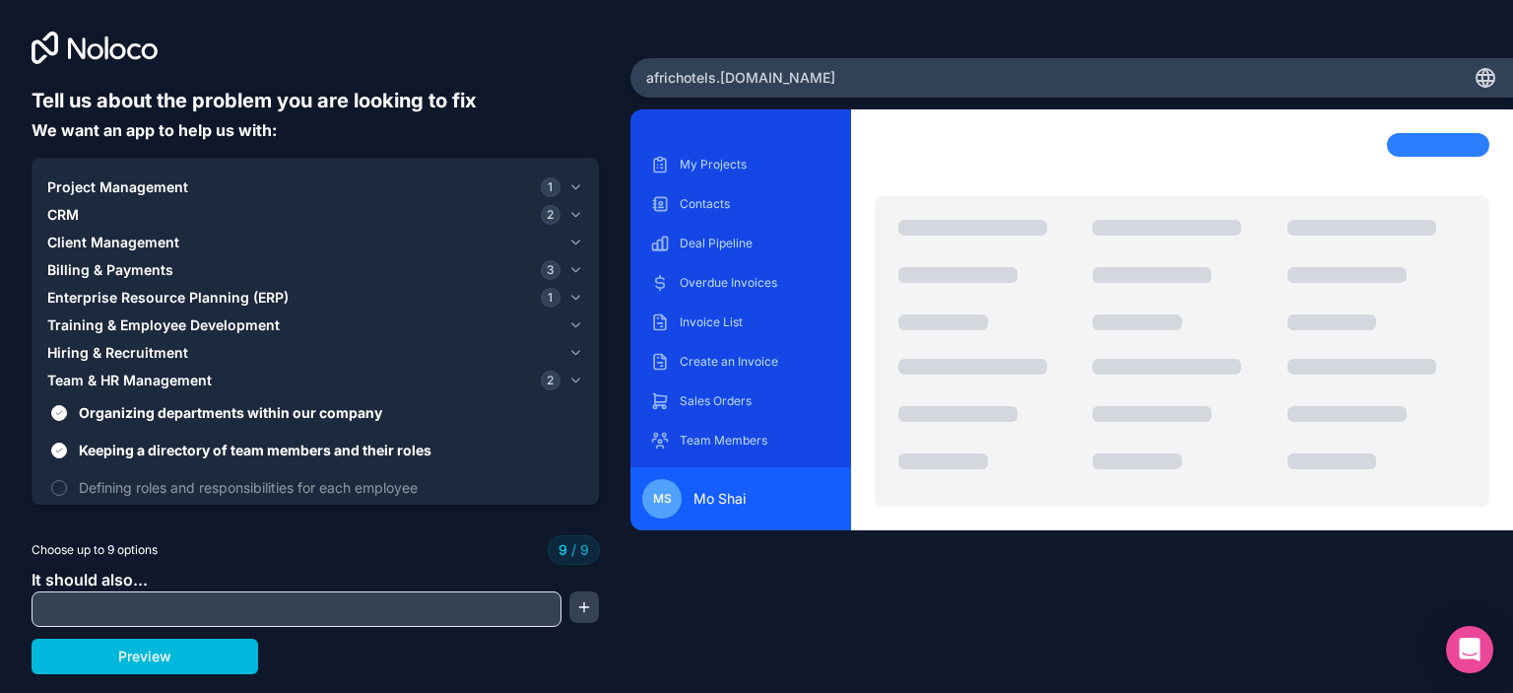
click at [580, 271] on icon "button" at bounding box center [576, 270] width 15 height 16
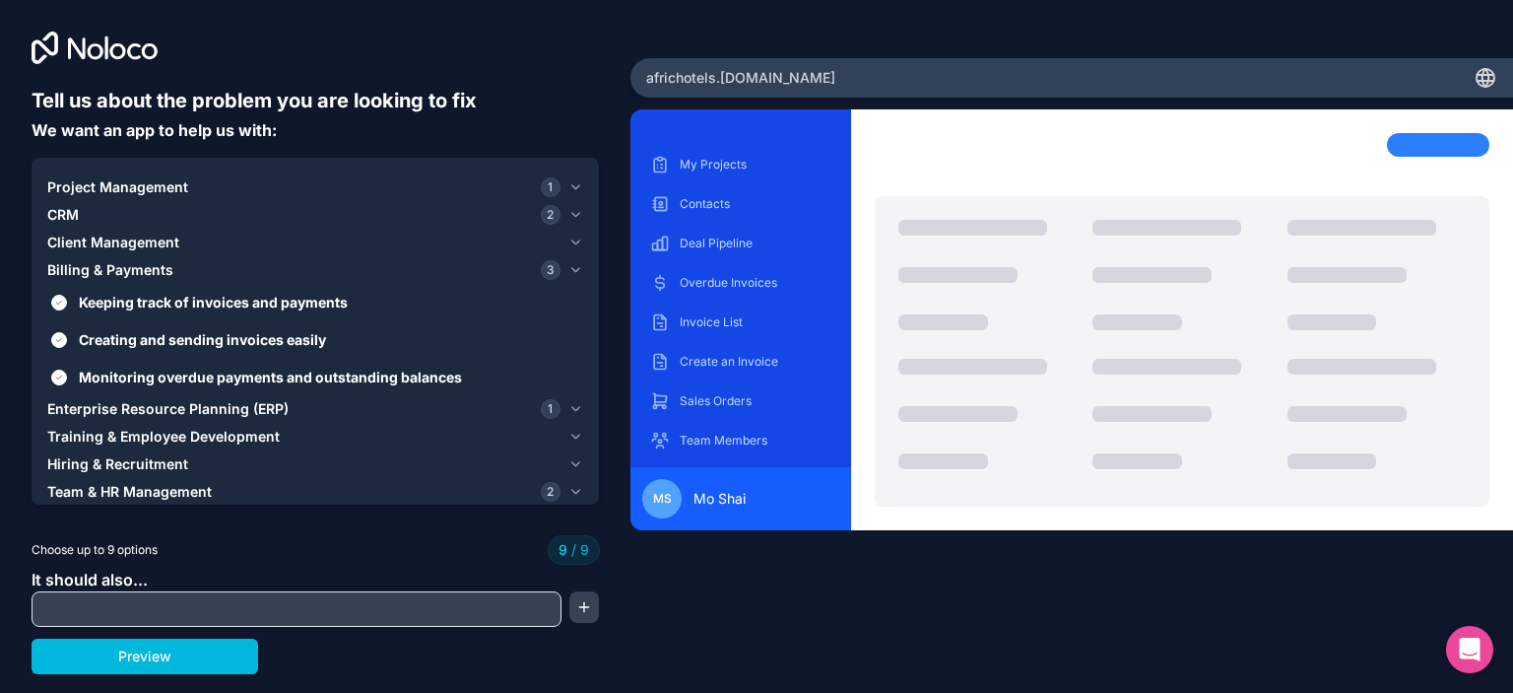
click at [53, 348] on label "Creating and sending invoices easily" at bounding box center [315, 339] width 536 height 36
click at [53, 348] on button "Creating and sending invoices easily" at bounding box center [59, 340] width 16 height 16
click at [574, 493] on icon "button" at bounding box center [576, 492] width 8 height 4
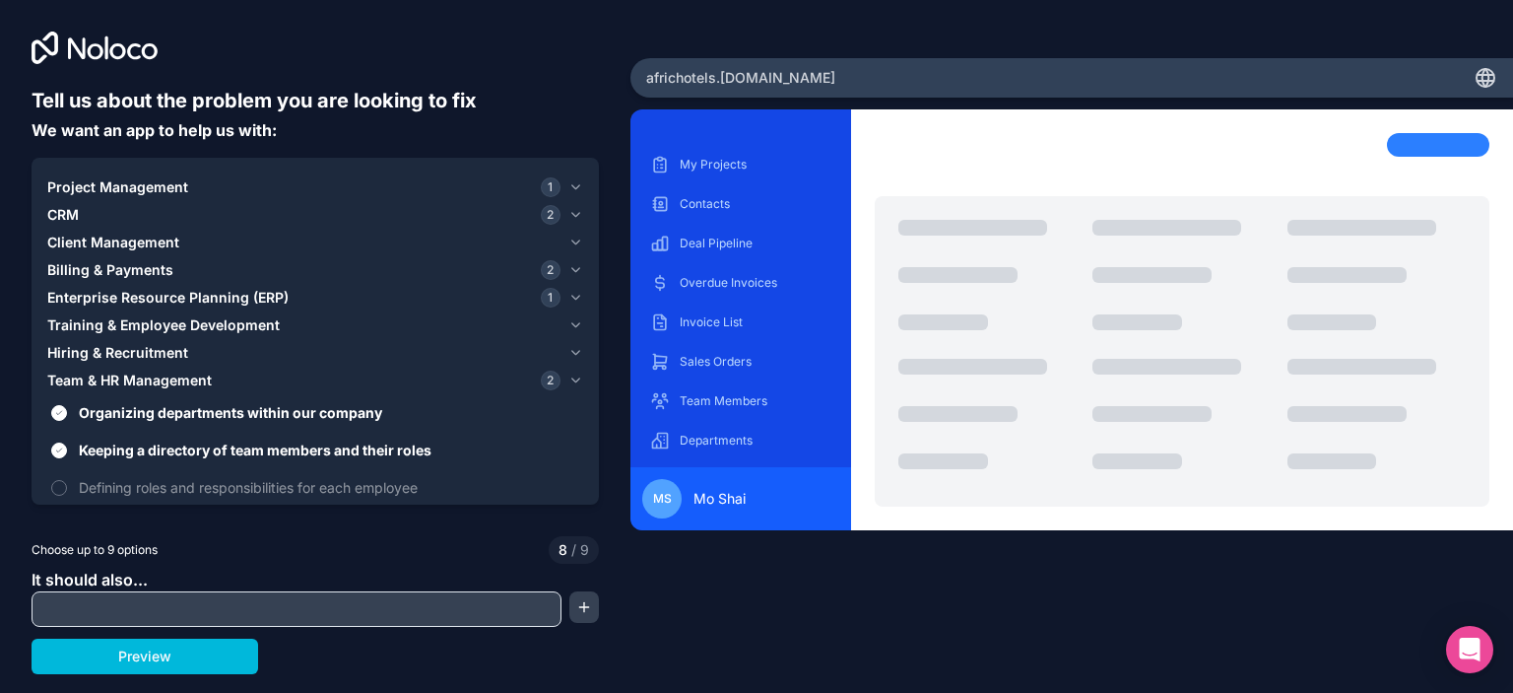
click at [60, 484] on button "Defining roles and responsibilities for each employee" at bounding box center [59, 488] width 16 height 16
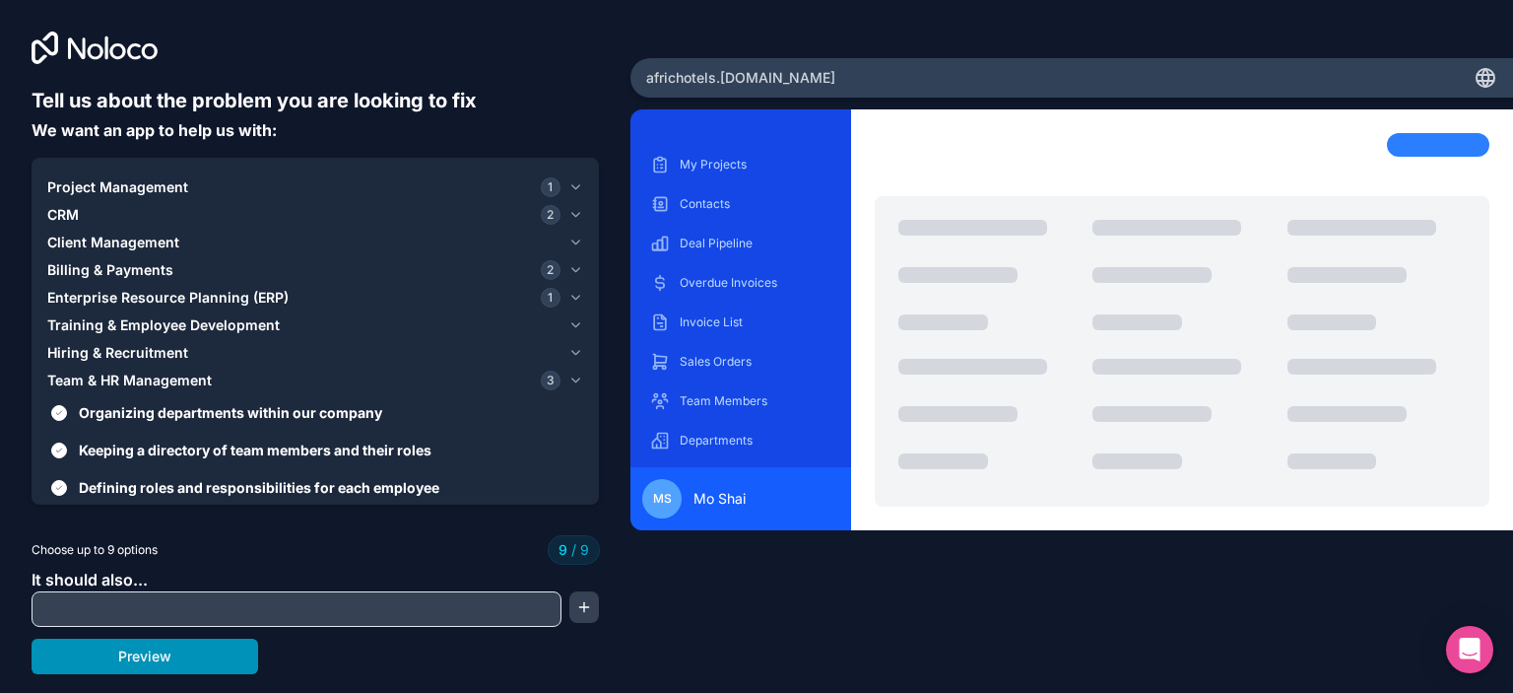
click at [160, 661] on button "Preview" at bounding box center [145, 655] width 227 height 35
